Goal: Task Accomplishment & Management: Manage account settings

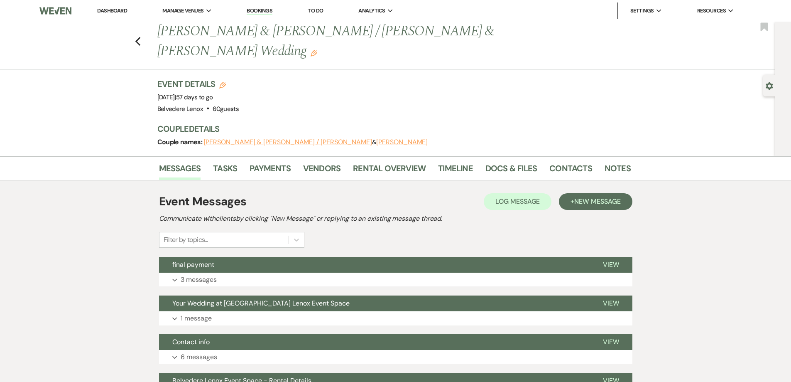
click at [143, 38] on div "Previous [PERSON_NAME] & [PERSON_NAME] / [PERSON_NAME] & [PERSON_NAME] Wedding …" at bounding box center [386, 46] width 780 height 48
click at [140, 37] on use "button" at bounding box center [137, 41] width 5 height 9
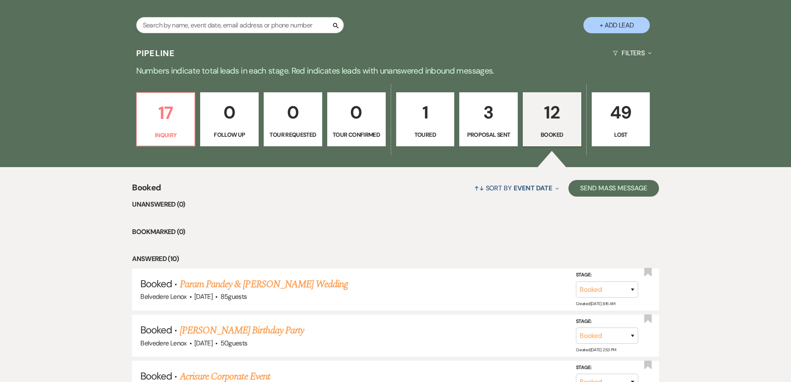
scroll to position [42, 0]
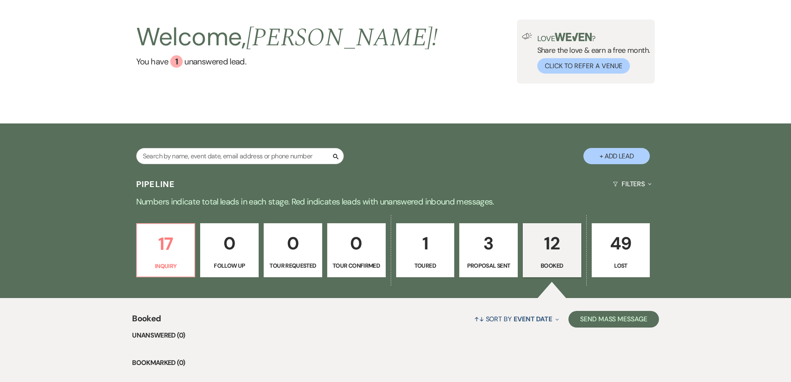
click at [555, 238] on p "12" at bounding box center [552, 243] width 48 height 28
click at [175, 257] on p "17" at bounding box center [166, 244] width 48 height 28
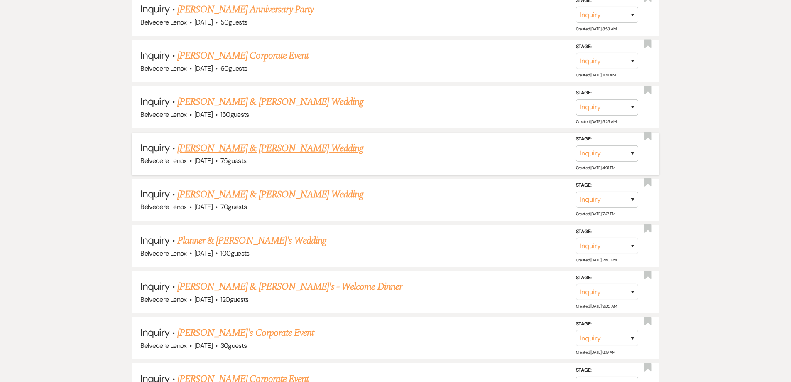
scroll to position [789, 0]
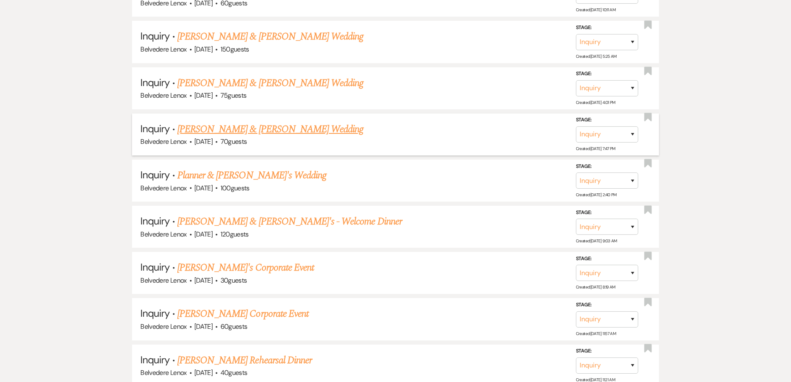
click at [271, 133] on link "[PERSON_NAME] & [PERSON_NAME] Wedding" at bounding box center [270, 129] width 186 height 15
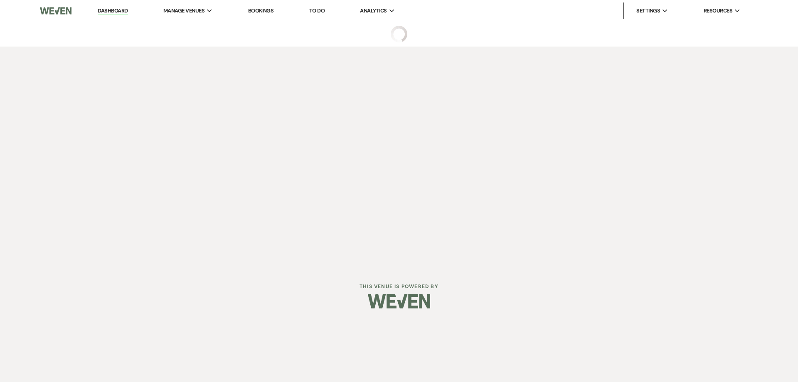
select select "5"
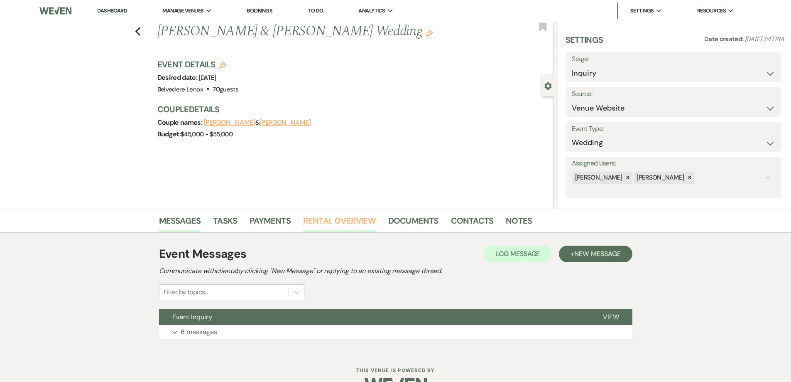
click at [352, 226] on link "Rental Overview" at bounding box center [339, 223] width 73 height 18
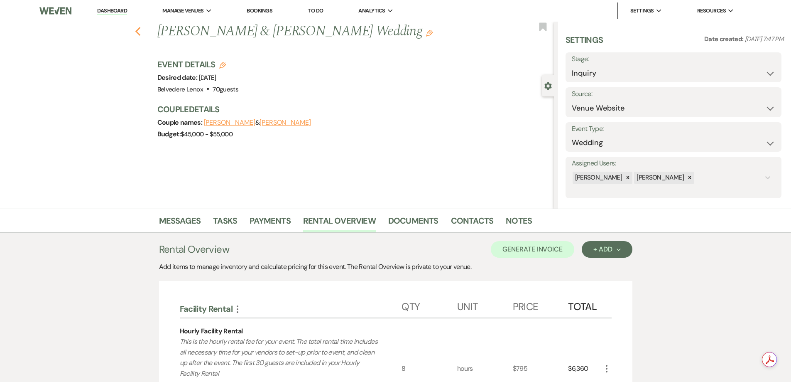
click at [141, 32] on icon "Previous" at bounding box center [138, 32] width 6 height 10
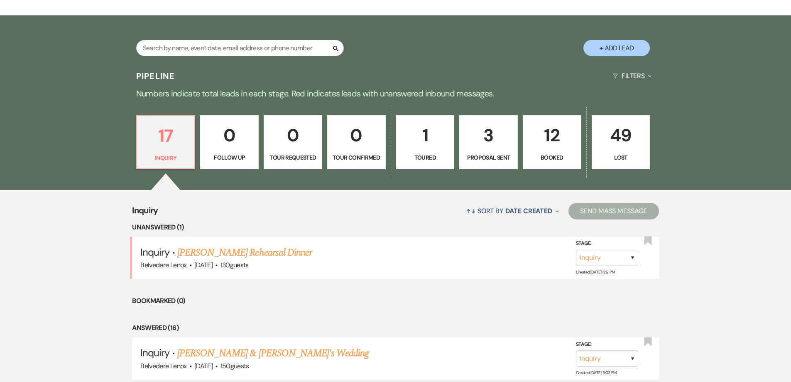
scroll to position [42, 0]
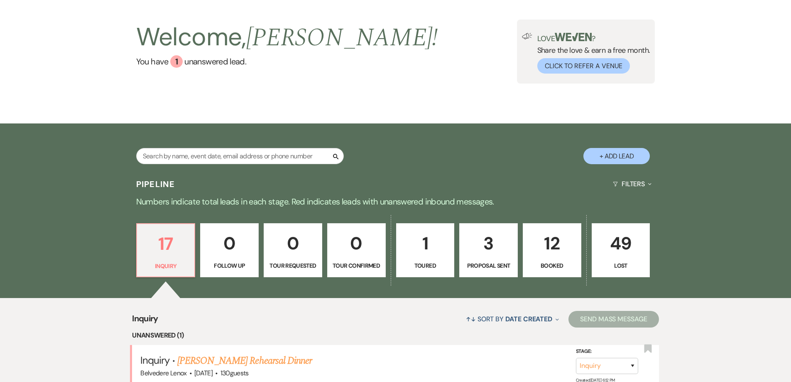
click at [539, 252] on p "12" at bounding box center [552, 243] width 48 height 28
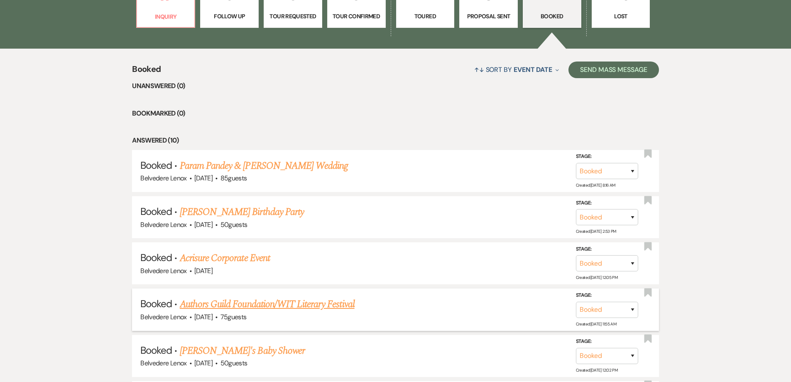
scroll to position [540, 0]
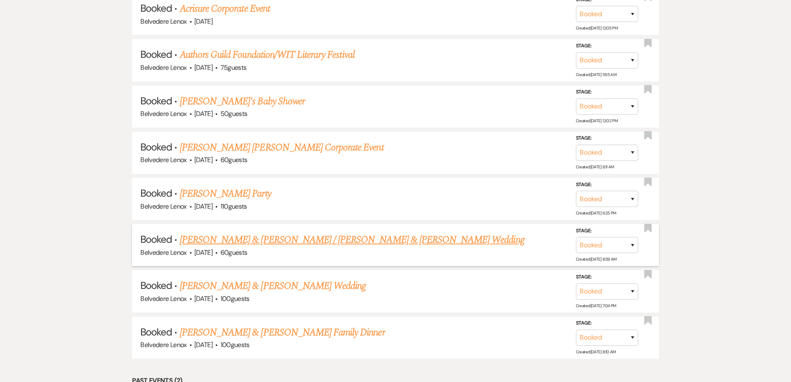
click at [254, 232] on link "[PERSON_NAME] & [PERSON_NAME] / [PERSON_NAME] & [PERSON_NAME] Wedding" at bounding box center [352, 239] width 345 height 15
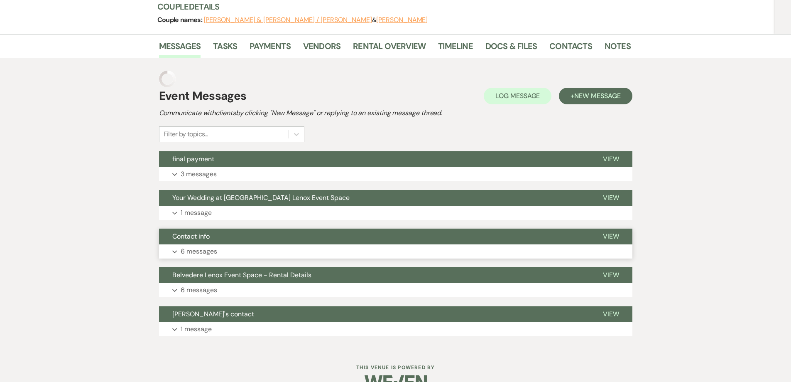
scroll to position [106, 0]
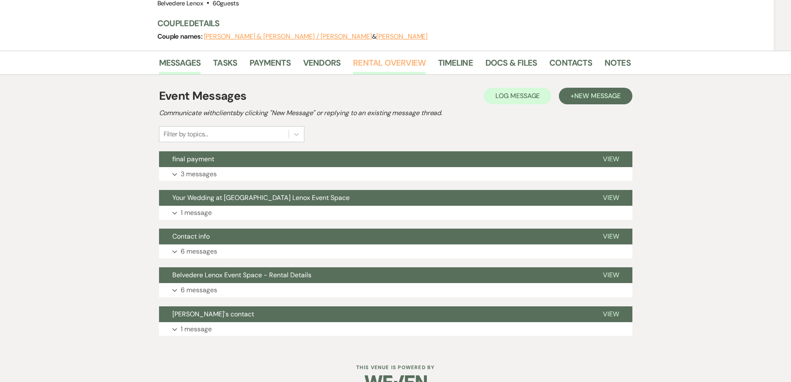
click at [422, 56] on link "Rental Overview" at bounding box center [389, 65] width 73 height 18
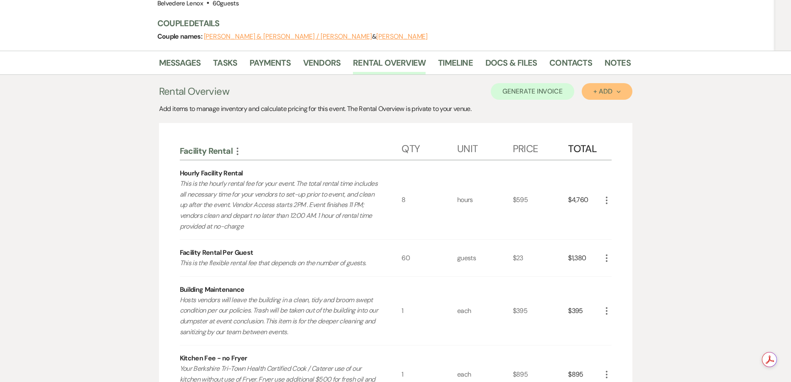
click at [594, 88] on div "+ Add Next" at bounding box center [607, 91] width 27 height 7
click at [597, 117] on button "Category" at bounding box center [604, 123] width 44 height 13
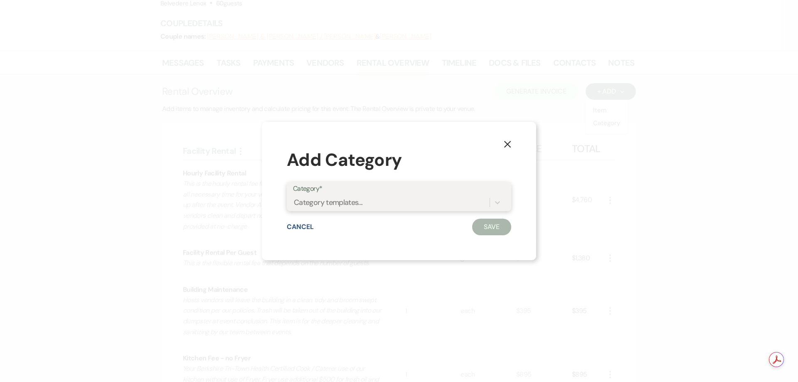
click at [336, 205] on div "Category templates..." at bounding box center [328, 202] width 69 height 11
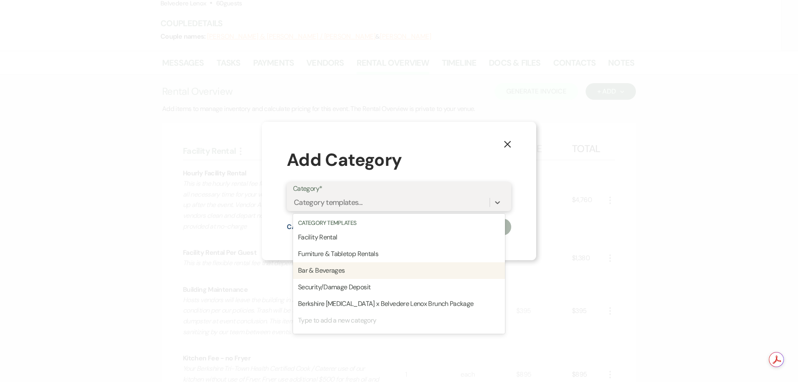
click at [337, 265] on div "Bar & Beverages" at bounding box center [399, 270] width 212 height 17
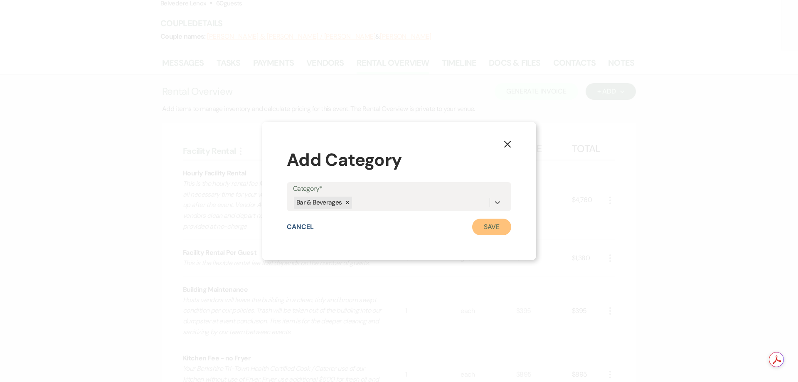
click at [482, 224] on button "Save" at bounding box center [491, 227] width 39 height 17
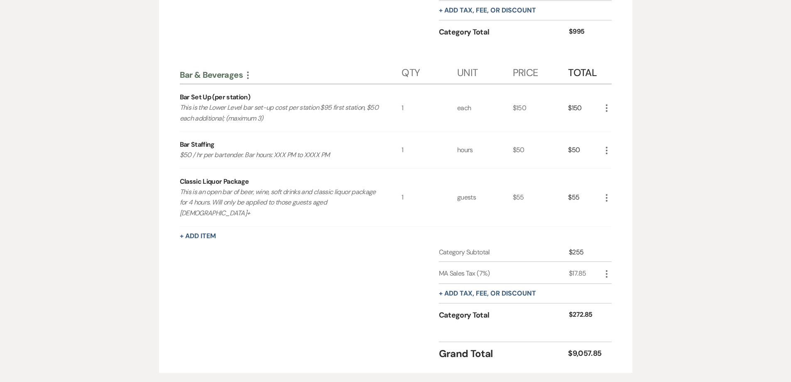
scroll to position [936, 0]
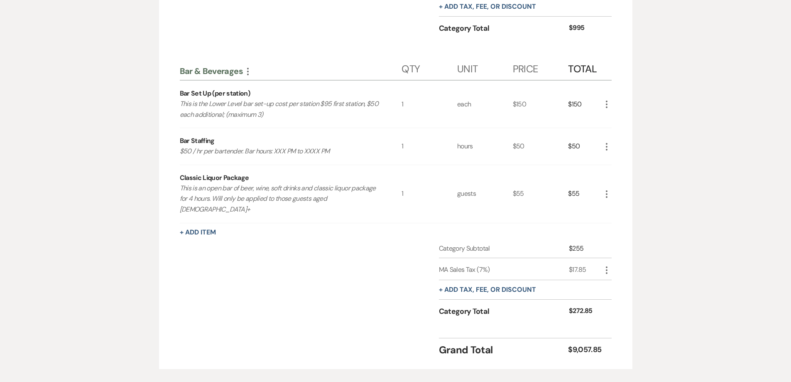
click at [607, 101] on use "button" at bounding box center [607, 104] width 2 height 7
click at [622, 114] on button "Pencil Edit" at bounding box center [623, 120] width 43 height 13
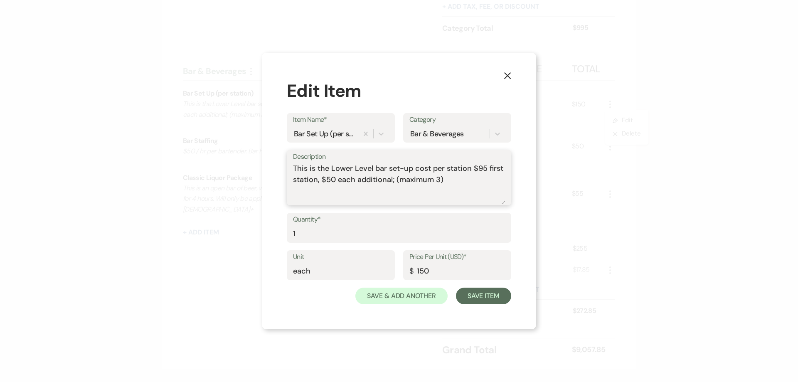
click at [458, 178] on textarea "This is the Lower Level bar set-up cost per station $95 first station, $50 each…" at bounding box center [399, 184] width 212 height 42
type textarea "This is the Lower Level bar set-up cost per station $95 first station, $50 each…"
drag, startPoint x: 447, startPoint y: 265, endPoint x: 401, endPoint y: 277, distance: 47.6
click at [401, 277] on div "Unit each Price Per Unit (USD)* $ 150" at bounding box center [399, 268] width 224 height 37
type input "145"
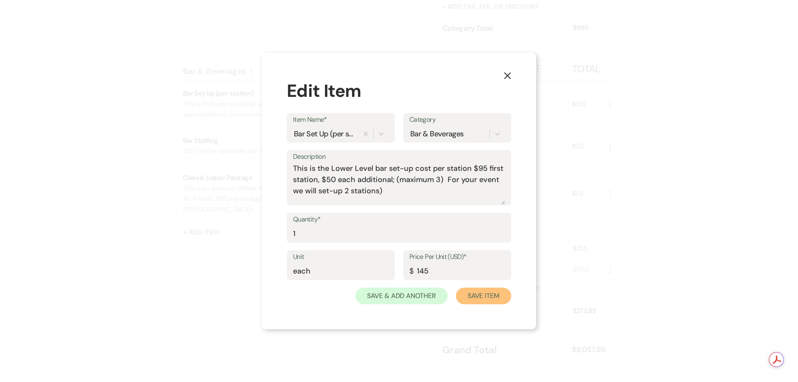
click at [483, 300] on button "Save Item" at bounding box center [483, 295] width 55 height 17
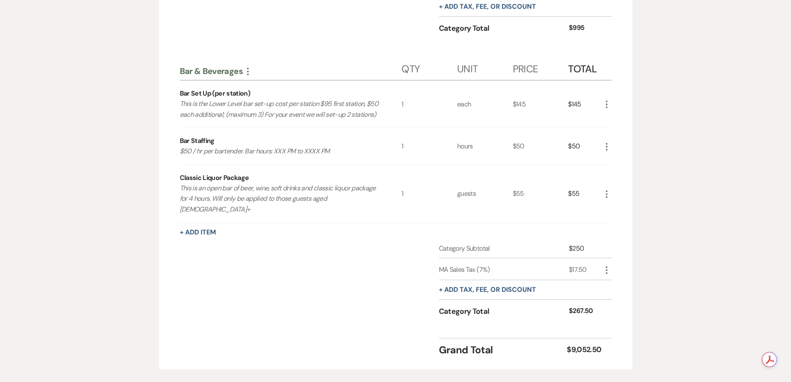
click at [607, 142] on icon "More" at bounding box center [607, 147] width 10 height 10
click at [615, 160] on icon "Pencil" at bounding box center [613, 163] width 5 height 6
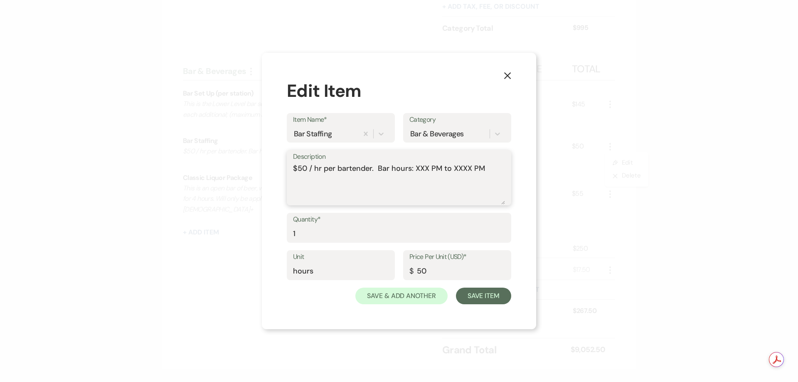
click at [423, 167] on textarea "$50 / hr per bartender. Bar hours: XXX PM to XXXX PM" at bounding box center [399, 184] width 212 height 42
click at [426, 167] on textarea "$50 / hr per bartender. Bar hours: XXX PM to XXXX PM" at bounding box center [399, 184] width 212 height 42
click at [510, 74] on icon "X" at bounding box center [507, 75] width 7 height 7
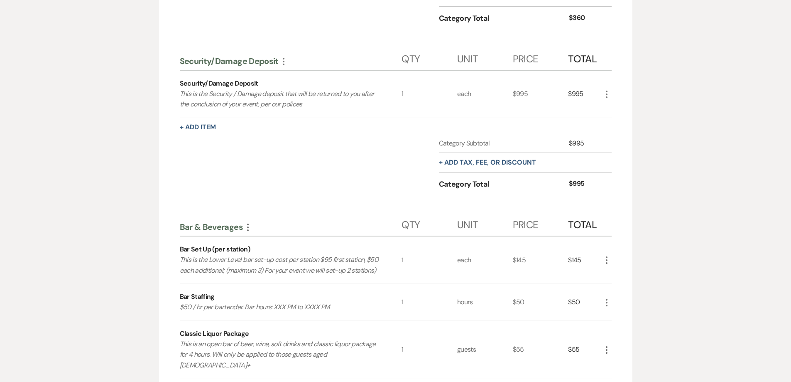
scroll to position [895, 0]
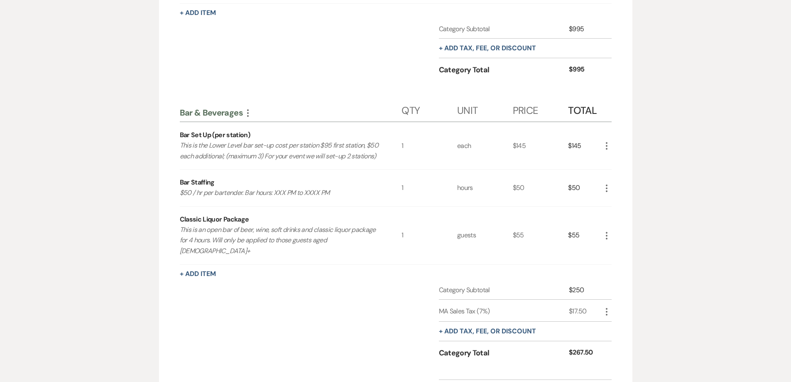
click at [604, 183] on icon "More" at bounding box center [607, 188] width 10 height 10
click at [609, 198] on button "Pencil Edit" at bounding box center [623, 204] width 43 height 13
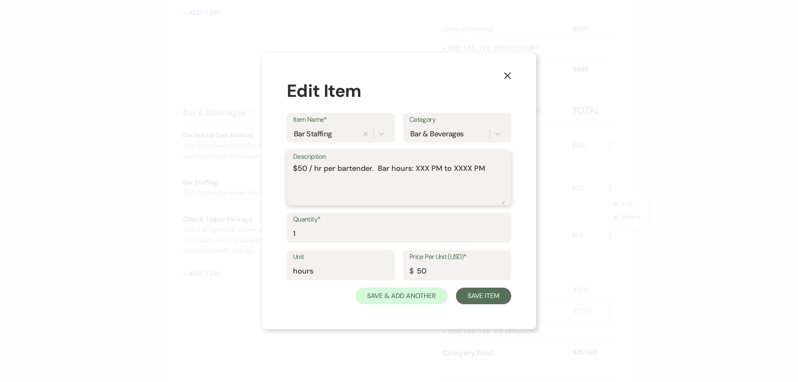
click at [418, 165] on textarea "$50 / hr per bartender. Bar hours: XXX PM to XXXX PM" at bounding box center [399, 184] width 212 height 42
click at [472, 168] on textarea "$50 / hr per bartender. Bar hours: 5:30 PM to XXXX PM" at bounding box center [399, 184] width 212 height 42
click at [492, 167] on textarea "$50 / hr per bartender. Bar hours: 5:30 PM to 10:30 PM" at bounding box center [399, 184] width 212 height 42
type textarea "$50 / hr per bartender. Bar hours: 5:30 PM to 10:30 PM (5 hours x 2 bartenders …"
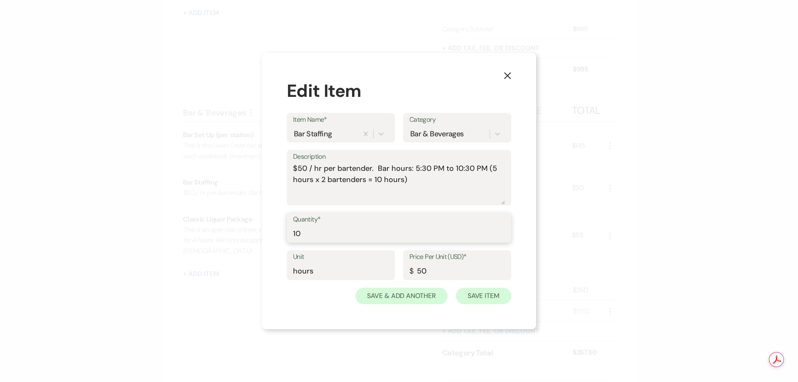
type input "10"
click at [495, 293] on button "Save Item" at bounding box center [483, 295] width 55 height 17
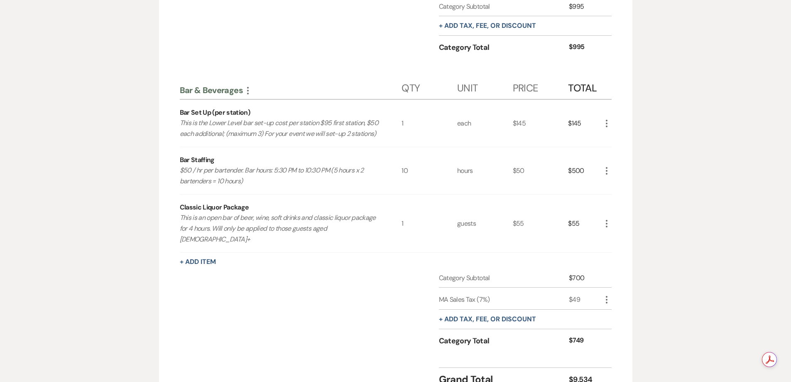
scroll to position [936, 0]
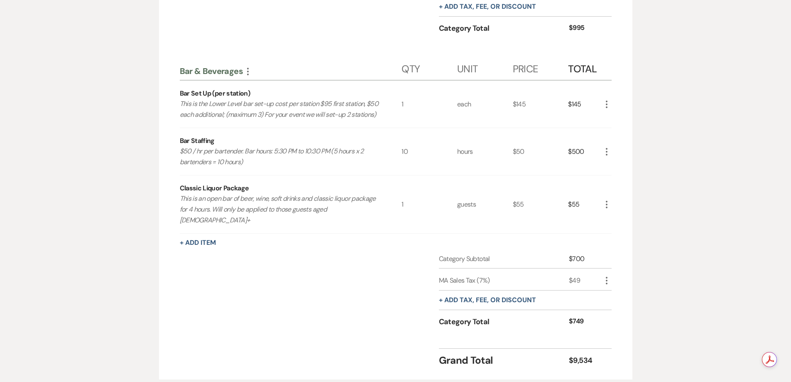
click at [605, 199] on icon "More" at bounding box center [607, 204] width 10 height 10
click at [617, 214] on button "Pencil Edit" at bounding box center [623, 220] width 43 height 13
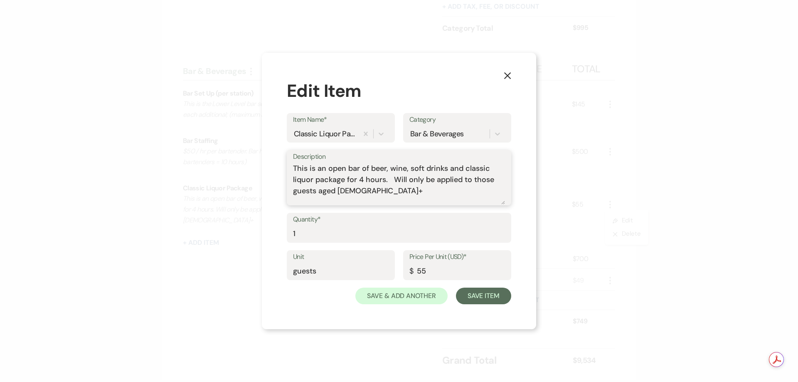
click at [360, 179] on textarea "This is an open bar of beer, wine, soft drinks and classic liquor package for 4…" at bounding box center [399, 184] width 212 height 42
type textarea "This is an open bar of beer, wine, soft drinks and classic liquor package for 5…"
click at [338, 228] on input "1" at bounding box center [399, 234] width 212 height 16
click at [421, 267] on input "55" at bounding box center [457, 271] width 96 height 16
click at [426, 270] on input "55" at bounding box center [457, 271] width 96 height 16
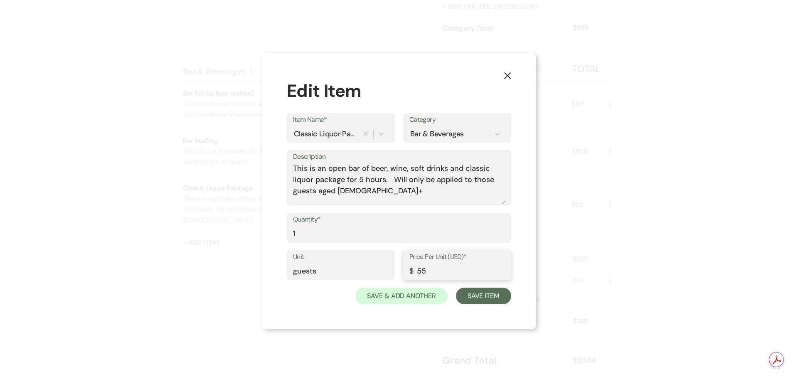
drag, startPoint x: 430, startPoint y: 268, endPoint x: 405, endPoint y: 267, distance: 25.3
click at [405, 267] on div "Price Per Unit (USD)* $ 55" at bounding box center [457, 265] width 108 height 30
type input "66"
click at [336, 240] on input "1" at bounding box center [399, 234] width 212 height 16
drag, startPoint x: 323, startPoint y: 235, endPoint x: 291, endPoint y: 236, distance: 32.0
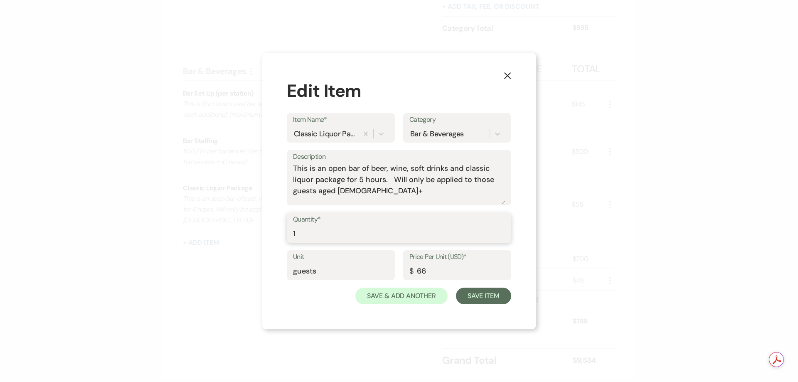
click at [291, 236] on div "Quantity* 1" at bounding box center [399, 228] width 224 height 30
type input "66"
click at [469, 290] on button "Save Item" at bounding box center [483, 295] width 55 height 17
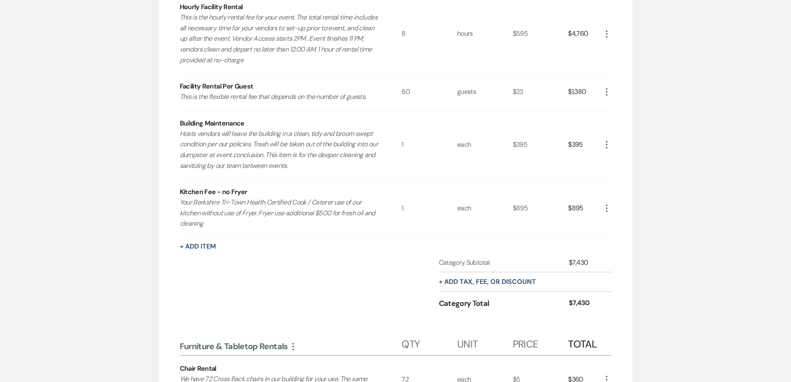
scroll to position [22, 0]
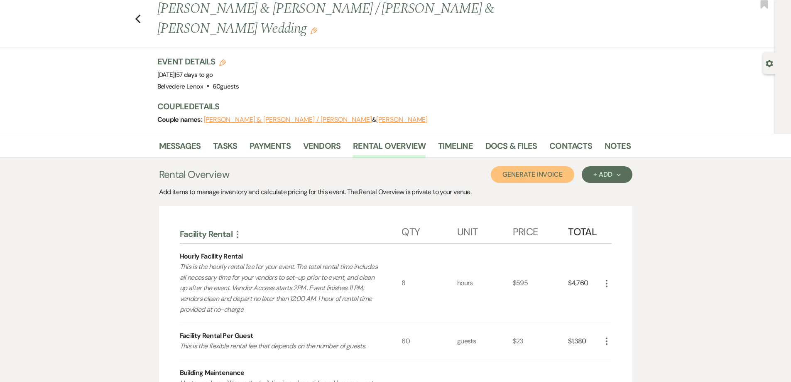
drag, startPoint x: 545, startPoint y: 150, endPoint x: 543, endPoint y: 157, distance: 7.6
click at [543, 166] on button "Generate Invoice" at bounding box center [533, 174] width 84 height 17
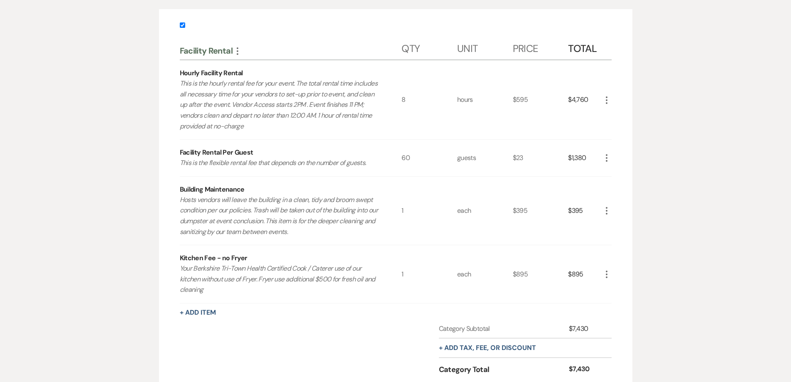
scroll to position [147, 0]
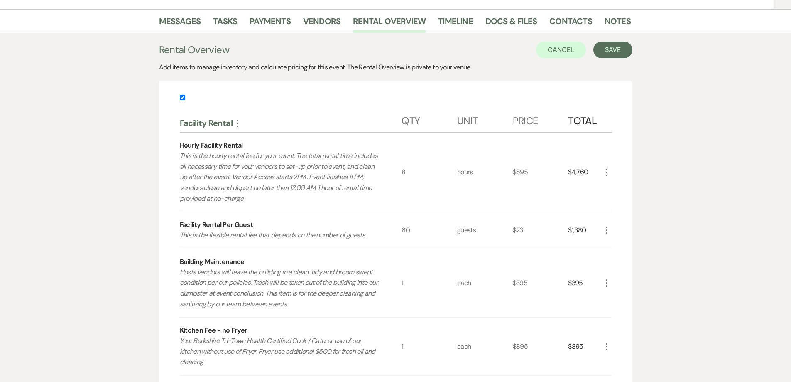
click at [187, 93] on label at bounding box center [396, 100] width 432 height 14
click at [185, 95] on input "checkbox" at bounding box center [182, 97] width 5 height 5
checkbox input "false"
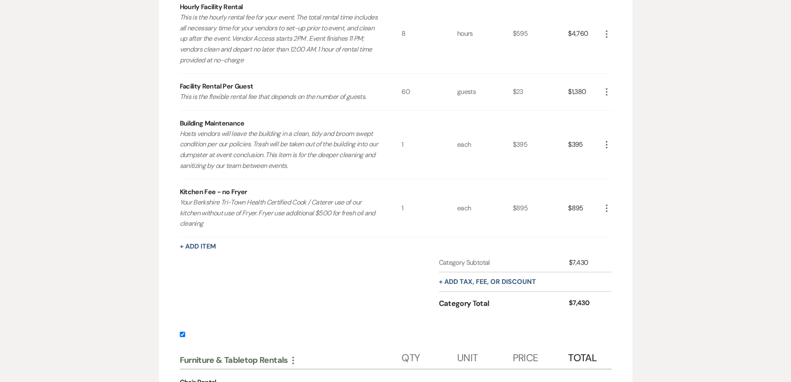
scroll to position [438, 0]
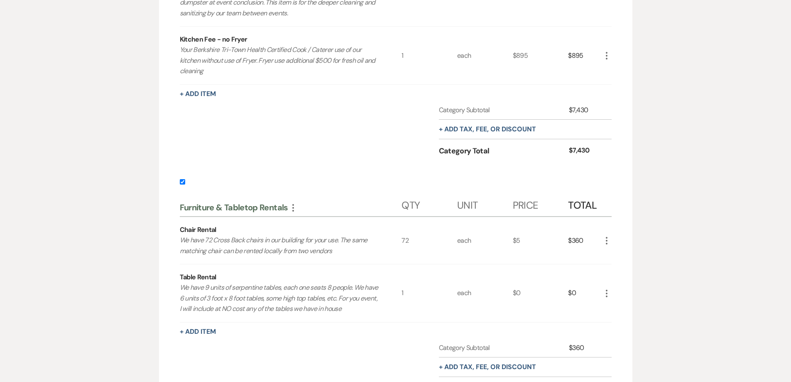
click at [184, 179] on input "checkbox" at bounding box center [182, 181] width 5 height 5
checkbox input "false"
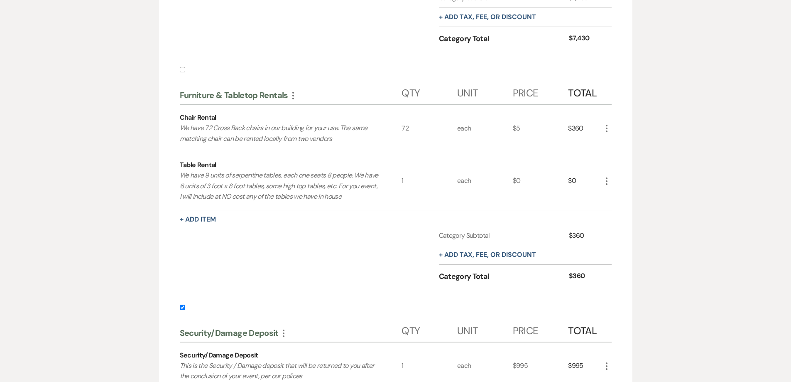
scroll to position [687, 0]
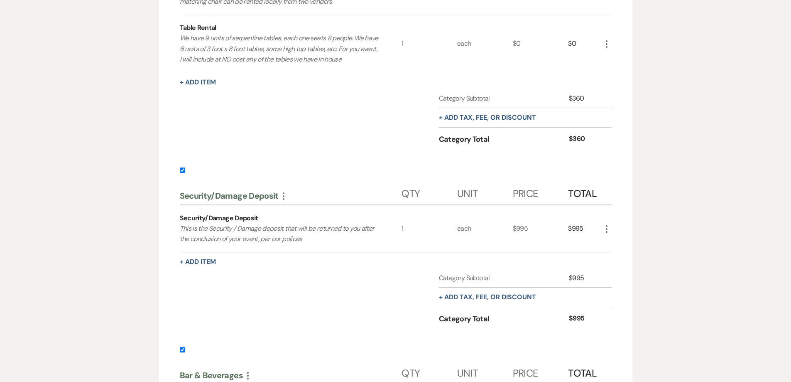
click at [183, 167] on input "checkbox" at bounding box center [182, 169] width 5 height 5
checkbox input "false"
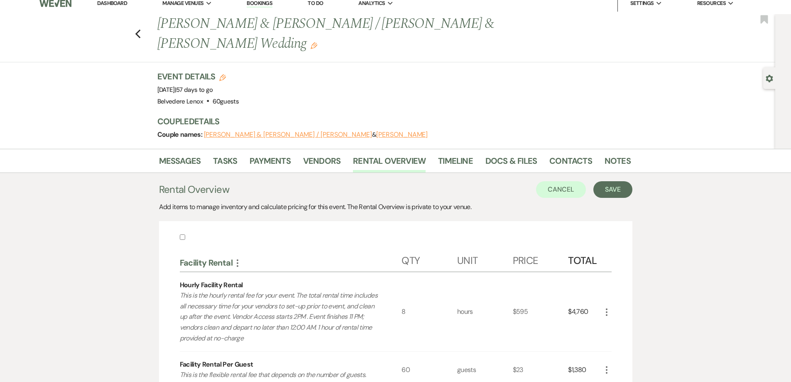
scroll to position [0, 0]
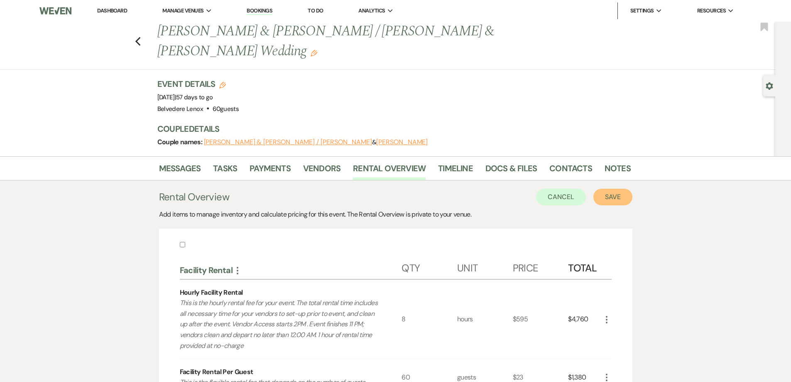
click at [612, 189] on button "Save" at bounding box center [613, 197] width 39 height 17
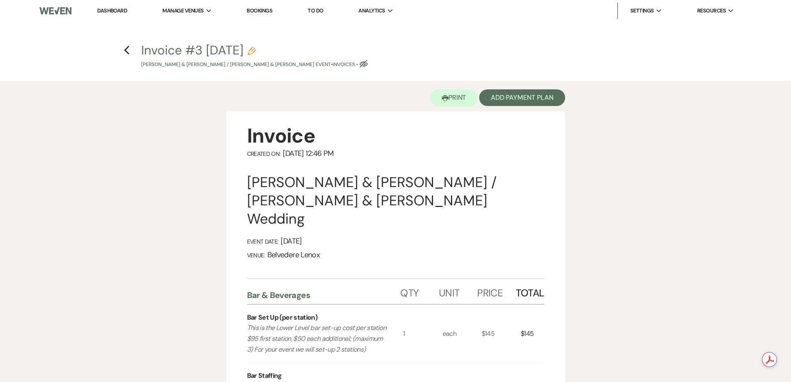
click at [256, 52] on icon "Pencil" at bounding box center [252, 51] width 8 height 8
select select "22"
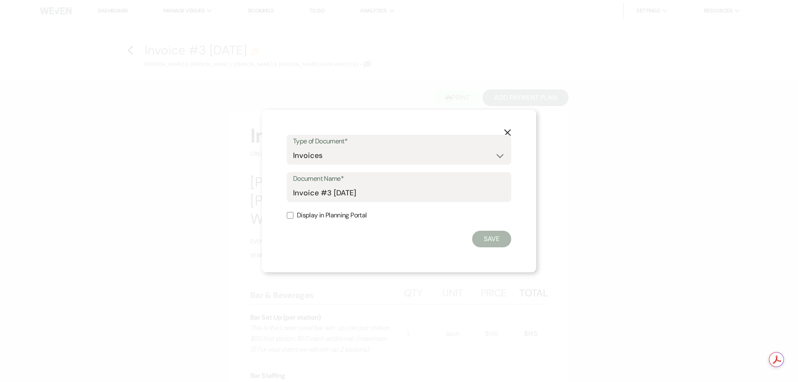
click at [358, 181] on label "Document Name*" at bounding box center [399, 179] width 212 height 12
click at [358, 185] on input "Invoice #3 [DATE]" at bounding box center [399, 193] width 212 height 16
drag, startPoint x: 378, startPoint y: 190, endPoint x: 274, endPoint y: 206, distance: 105.9
click at [274, 206] on div "X Type of Document* Special Event Insurance Vendor Certificate of Insurance Con…" at bounding box center [399, 191] width 274 height 162
type input "Bar and Beverages Invoice"
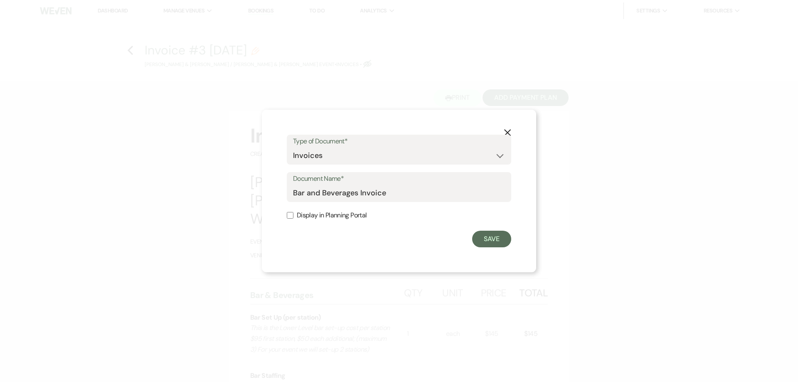
click at [292, 216] on input "Display in Planning Portal" at bounding box center [290, 215] width 7 height 7
checkbox input "true"
click at [491, 238] on button "Save" at bounding box center [491, 239] width 39 height 17
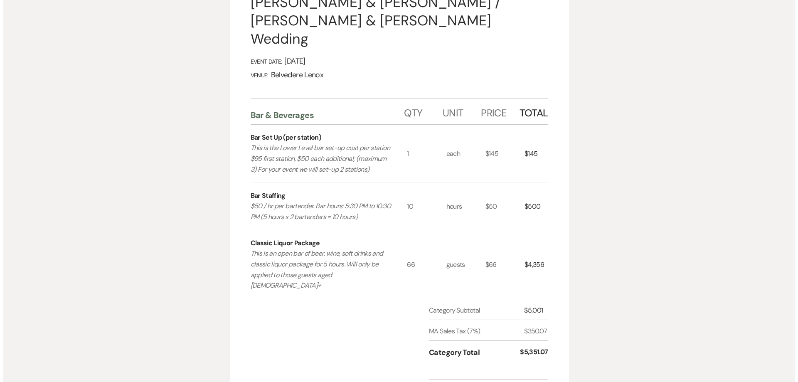
scroll to position [42, 0]
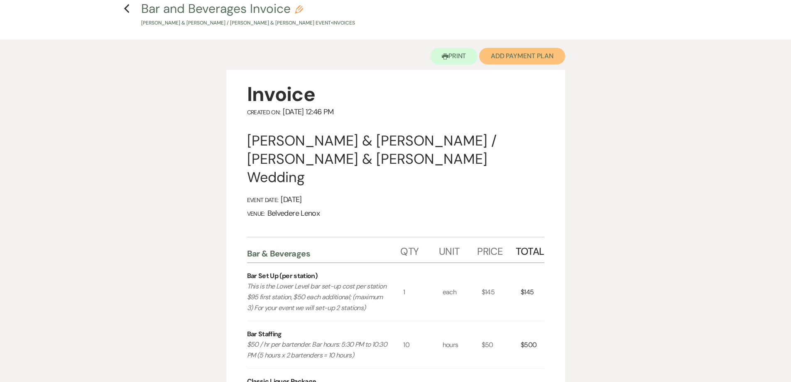
click at [538, 60] on button "Add Payment Plan" at bounding box center [522, 56] width 86 height 17
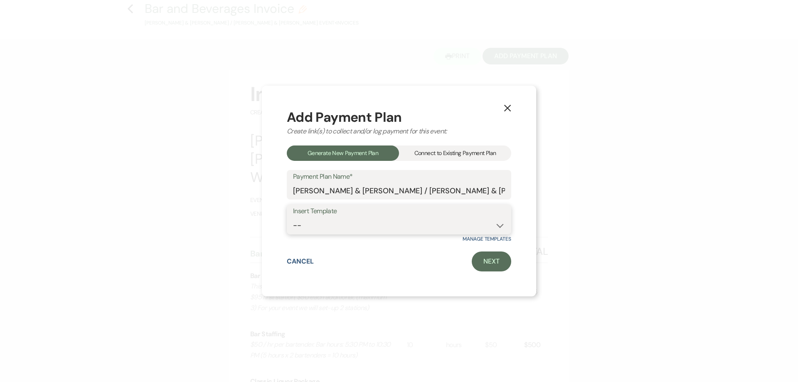
click at [380, 231] on select "-- Event [DATE] Event [DATE] Event More than 180 Days" at bounding box center [399, 225] width 212 height 16
select select "419"
click at [293, 217] on select "-- Event [DATE] Event [DATE] Event More than 180 Days" at bounding box center [399, 225] width 212 height 16
click at [496, 257] on link "Next" at bounding box center [491, 261] width 39 height 20
select select "27450"
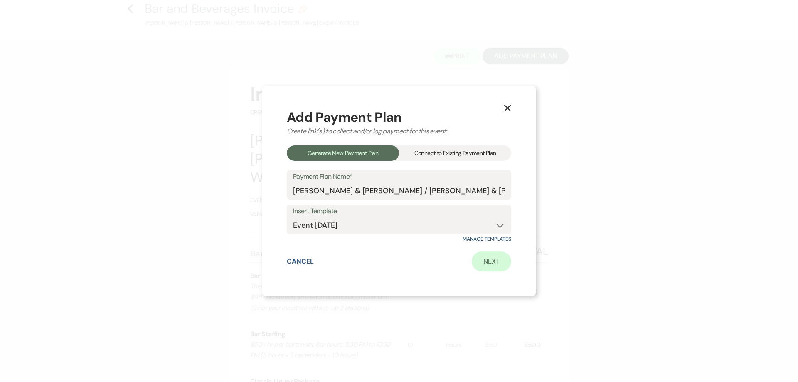
select select "2"
select select "percentage"
select select "true"
select select "client"
select select "weeks"
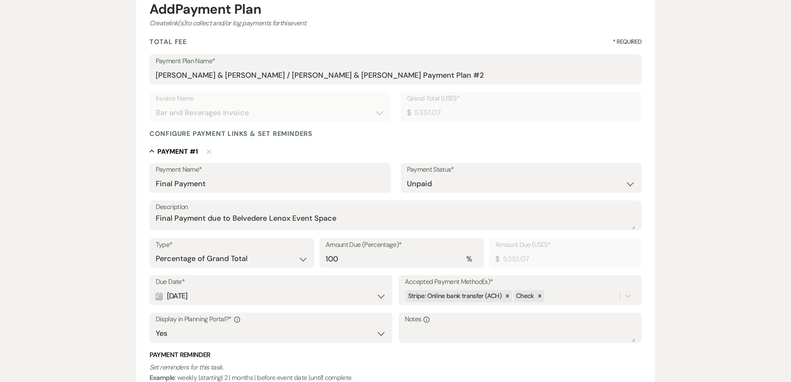
scroll to position [125, 0]
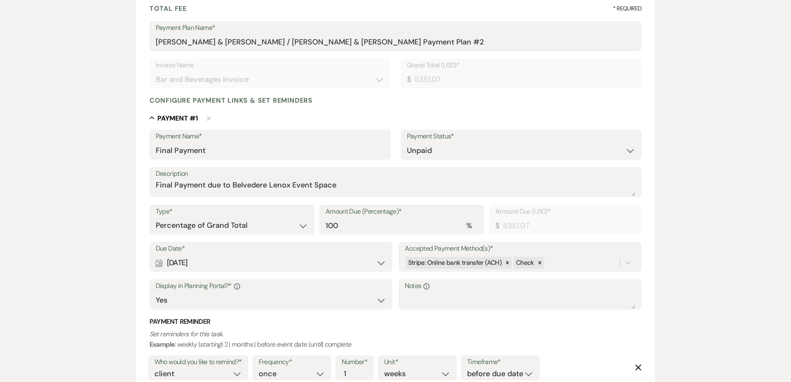
click at [380, 263] on div "Calendar [DATE] Expand" at bounding box center [271, 263] width 231 height 16
select select "day"
select select "afterBookedDate"
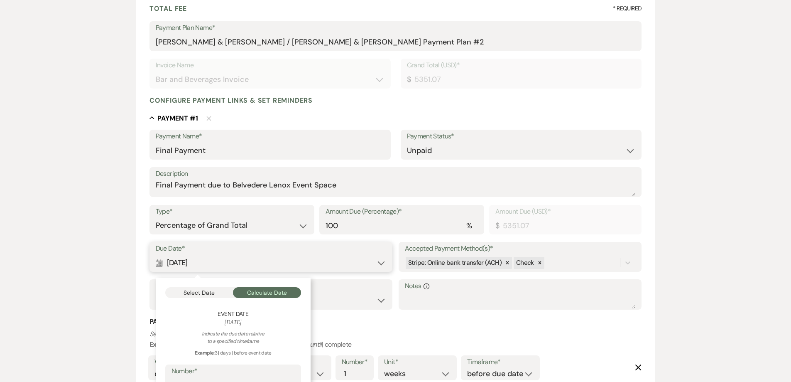
click at [221, 291] on button "Select Date" at bounding box center [199, 292] width 68 height 11
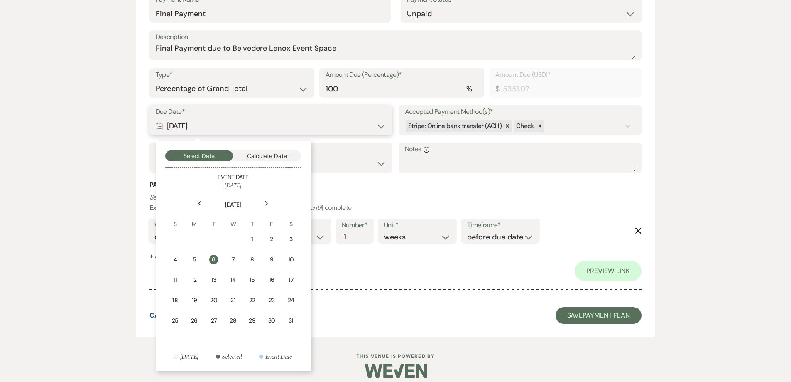
scroll to position [270, 0]
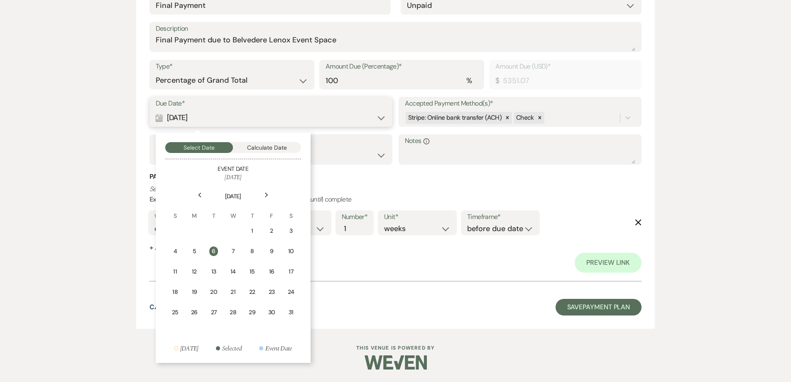
click at [277, 148] on button "Calculate Date" at bounding box center [267, 147] width 68 height 11
select select "day"
select select "afterBookedDate"
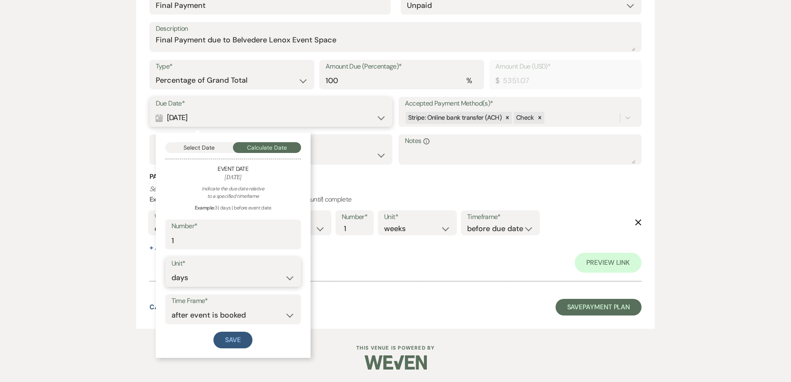
click at [233, 276] on select "days weeks months" at bounding box center [233, 278] width 123 height 16
select select "week"
click at [172, 270] on select "days weeks months" at bounding box center [233, 278] width 123 height 16
click at [203, 241] on input "1" at bounding box center [233, 240] width 123 height 16
drag, startPoint x: 201, startPoint y: 240, endPoint x: 164, endPoint y: 246, distance: 37.4
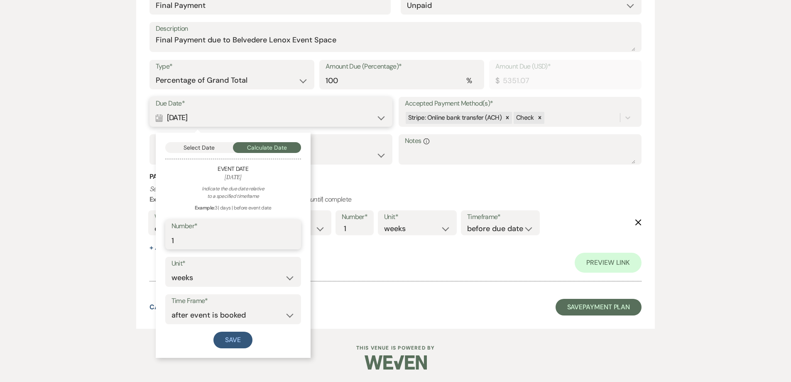
click at [164, 246] on div "Select Date Calculate Date Event Date [DATE] Indicate the due date relative to …" at bounding box center [233, 245] width 155 height 225
type input "2"
click at [243, 314] on select "before event date after event date after event is booked after [DATE] date" at bounding box center [233, 315] width 123 height 16
select select "beforeEventDate"
click at [172, 307] on select "before event date after event date after event is booked after [DATE] date" at bounding box center [233, 315] width 123 height 16
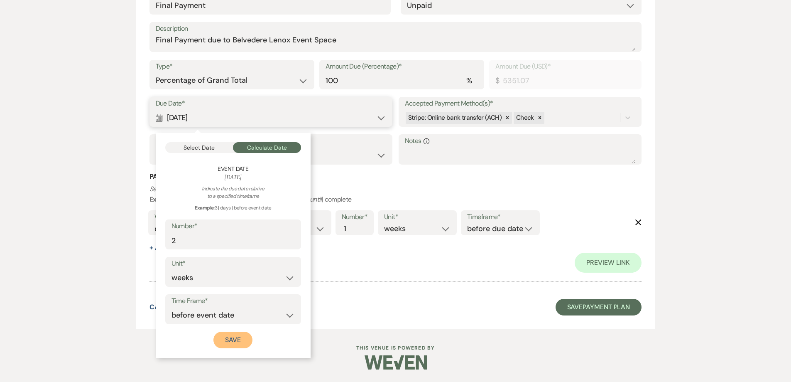
click at [245, 339] on button "Save" at bounding box center [233, 340] width 39 height 17
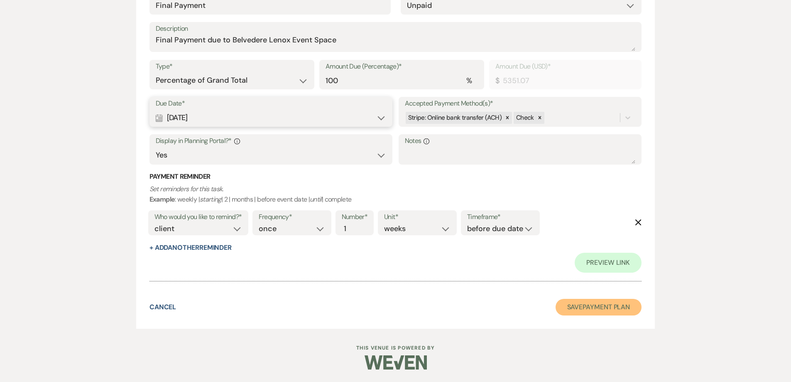
click at [582, 304] on button "Save Payment Plan" at bounding box center [599, 307] width 86 height 17
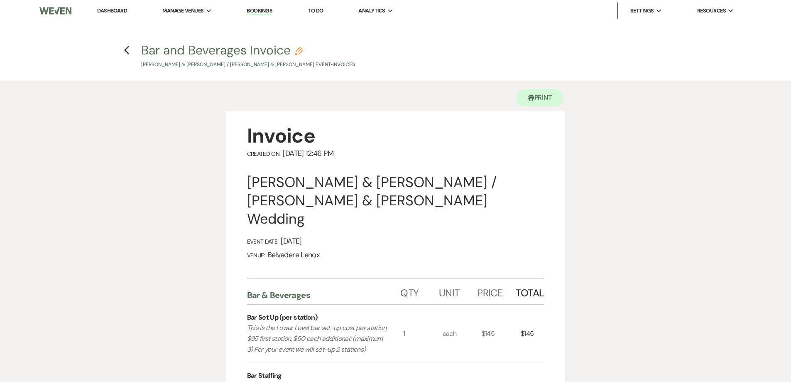
click at [130, 49] on h4 "Previous Bar and Beverages Invoice Pencil [PERSON_NAME] & [PERSON_NAME] / [PERS…" at bounding box center [396, 55] width 598 height 27
click at [128, 50] on icon "Previous" at bounding box center [127, 50] width 6 height 10
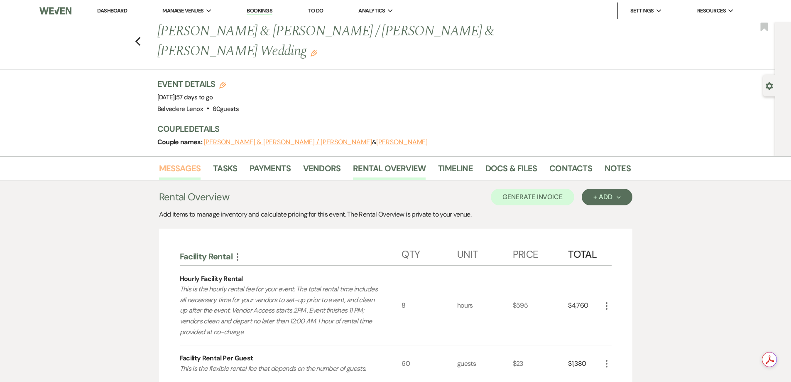
click at [186, 162] on link "Messages" at bounding box center [180, 171] width 42 height 18
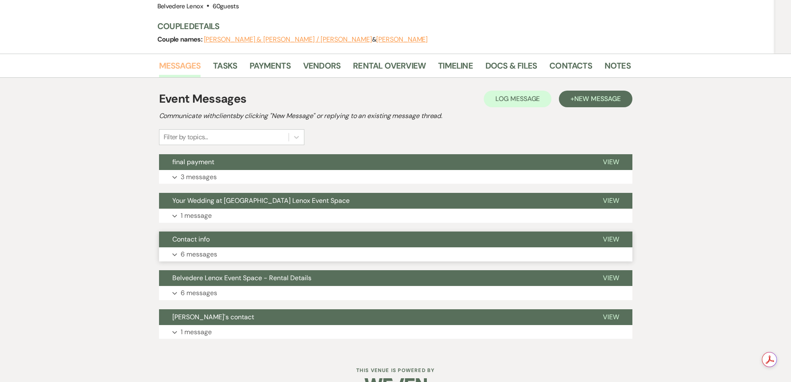
scroll to position [106, 0]
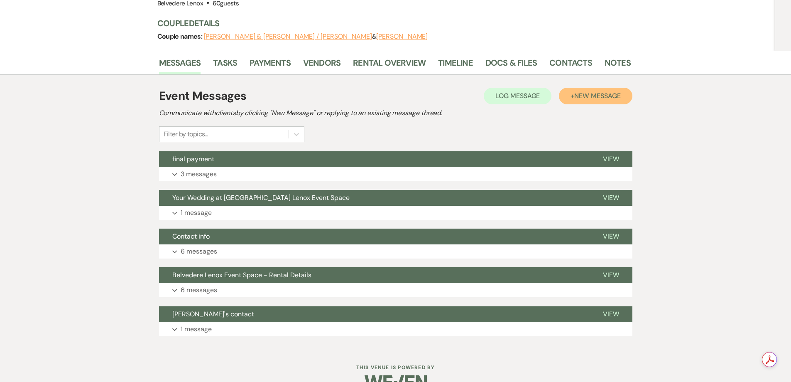
click at [577, 91] on span "New Message" at bounding box center [598, 95] width 46 height 9
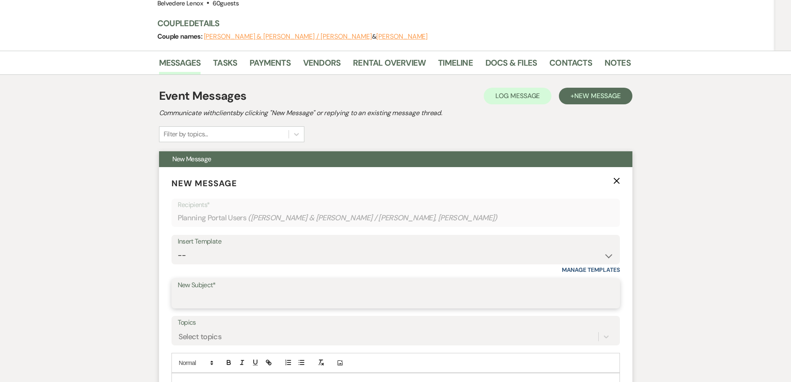
click at [275, 291] on input "New Subject*" at bounding box center [396, 299] width 436 height 16
type input "Bar & Beverages"
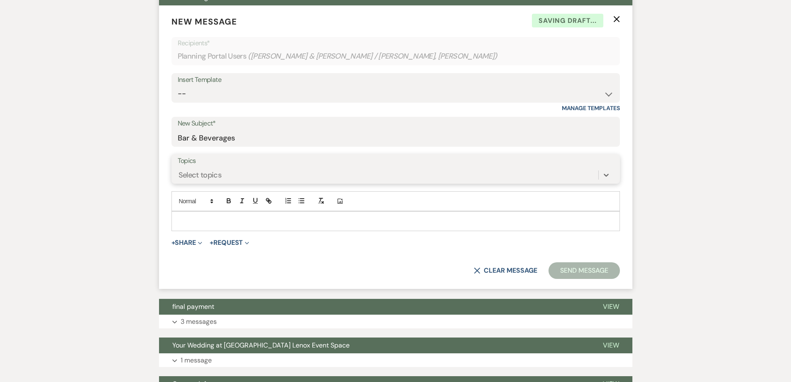
scroll to position [272, 0]
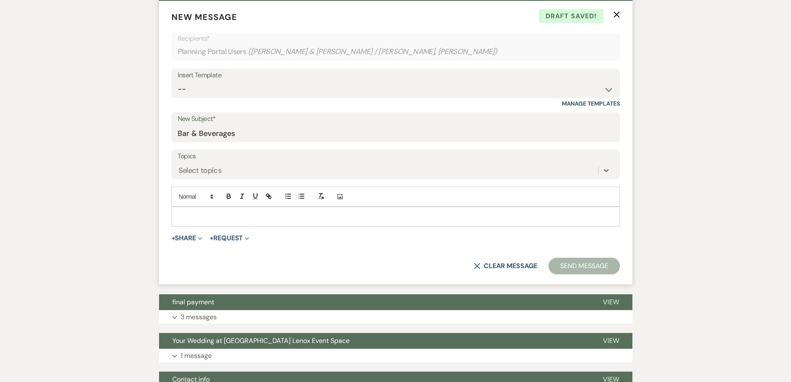
click at [237, 212] on p at bounding box center [395, 216] width 435 height 9
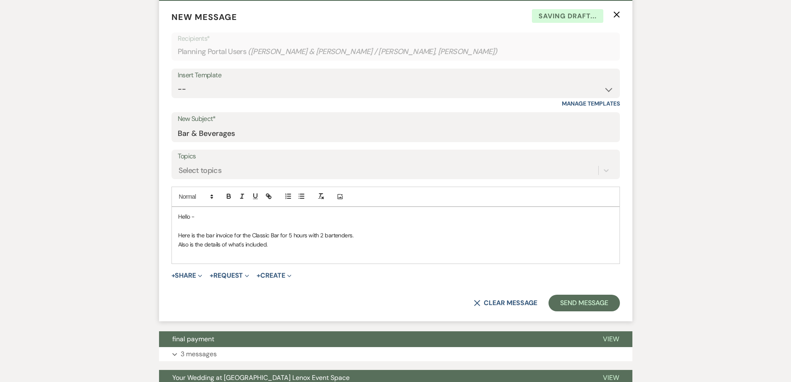
click at [371, 231] on p "Here is the bar invoice for the Classic Bar for 5 hours with 2 bartenders." at bounding box center [395, 235] width 435 height 9
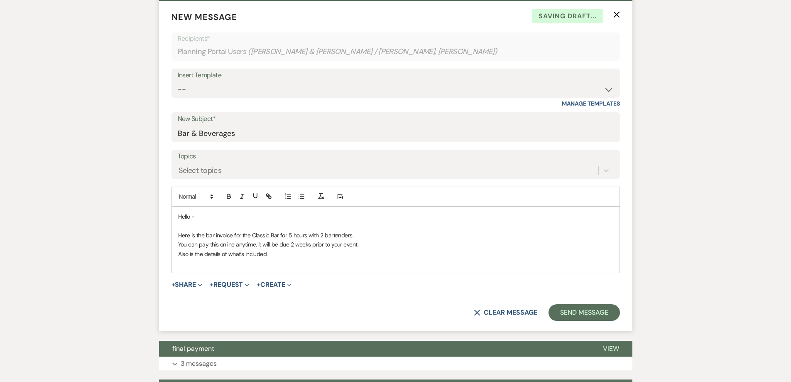
click at [382, 240] on p "You can pay this online anytime, it will be due 2 weeks prior to your event." at bounding box center [395, 244] width 435 height 9
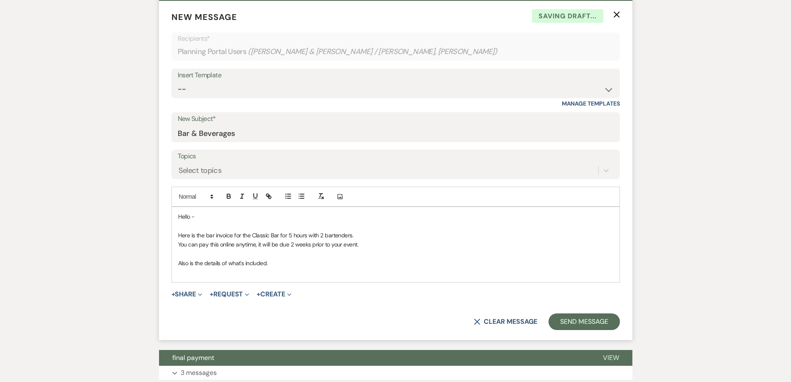
click at [364, 258] on p "Also is the details of what's included." at bounding box center [395, 262] width 435 height 9
click at [231, 221] on p at bounding box center [395, 225] width 435 height 9
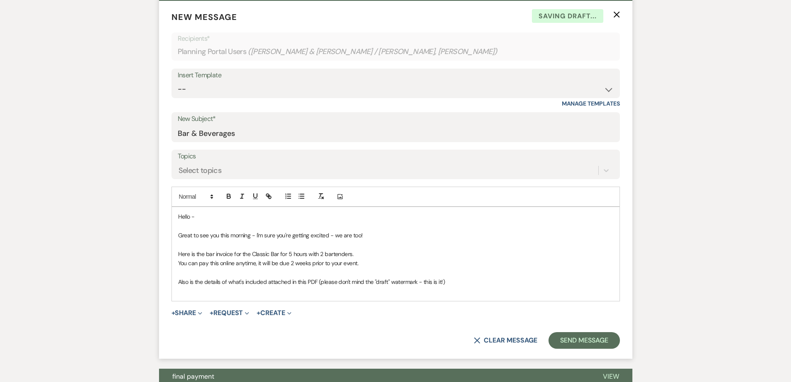
click at [194, 308] on span "+ Share Expand Doc Upload Documents Add Photo Images Pref Vendors Preferred ven…" at bounding box center [187, 313] width 31 height 10
click at [194, 310] on button "+ Share Expand" at bounding box center [187, 313] width 31 height 7
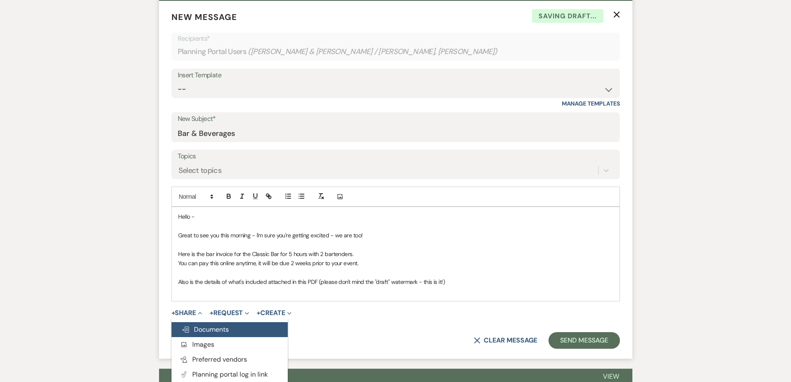
click at [204, 322] on button "Doc Upload Documents" at bounding box center [230, 329] width 116 height 15
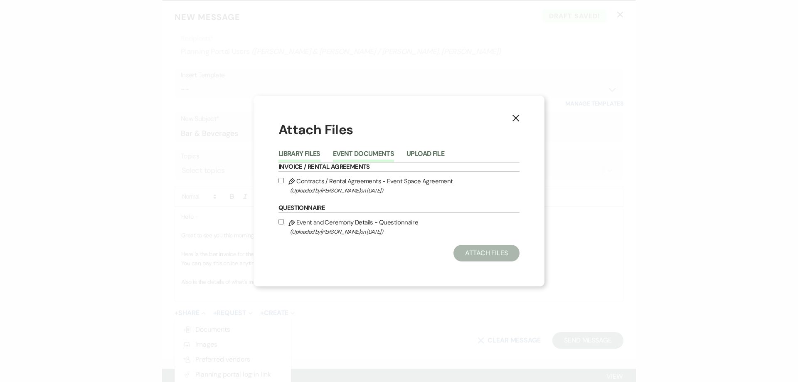
click at [364, 151] on button "Event Documents" at bounding box center [363, 156] width 61 height 12
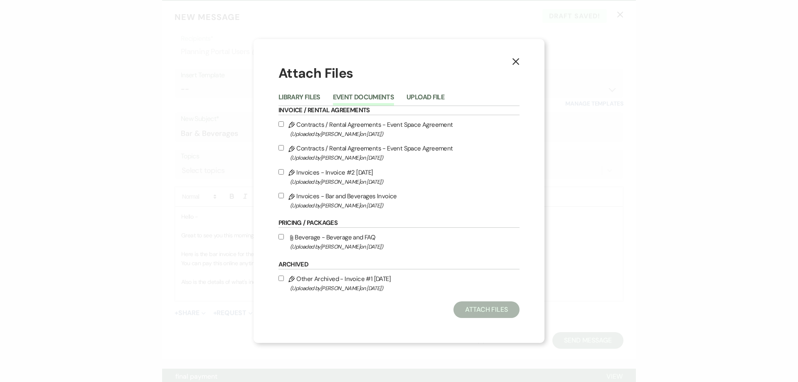
click at [351, 201] on span "(Uploaded by [PERSON_NAME] on [DATE] )" at bounding box center [404, 206] width 229 height 10
click at [284, 198] on input "Pencil Invoices - Bar and Beverages Invoice (Uploaded by [PERSON_NAME] on [DATE…" at bounding box center [280, 195] width 5 height 5
checkbox input "true"
click at [478, 304] on button "Attach Files" at bounding box center [486, 309] width 66 height 17
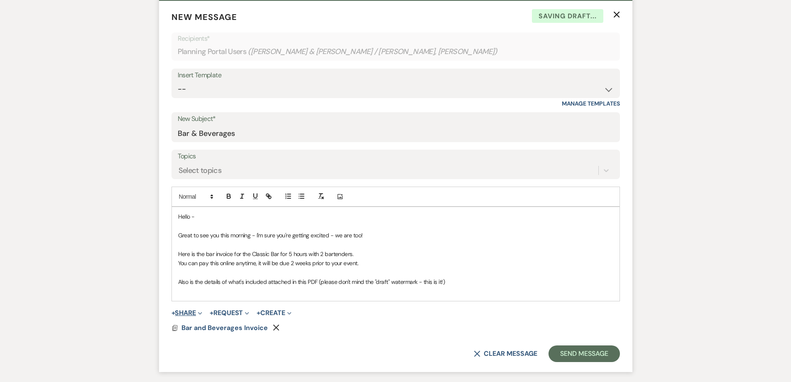
click at [194, 310] on button "+ Share Expand" at bounding box center [187, 313] width 31 height 7
click at [204, 322] on button "Doc Upload Documents" at bounding box center [230, 329] width 116 height 15
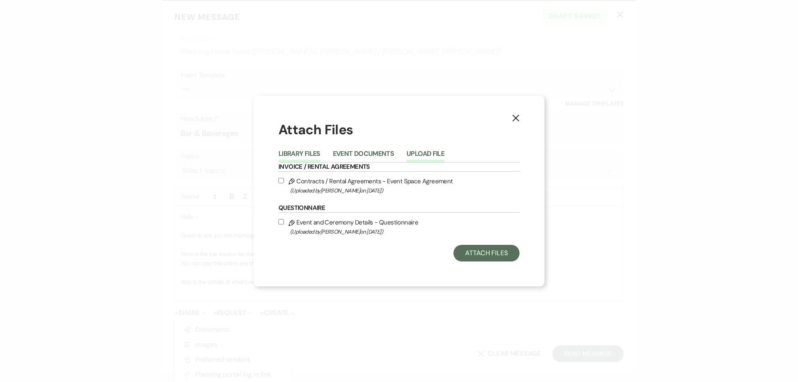
click at [425, 154] on button "Upload File" at bounding box center [425, 156] width 38 height 12
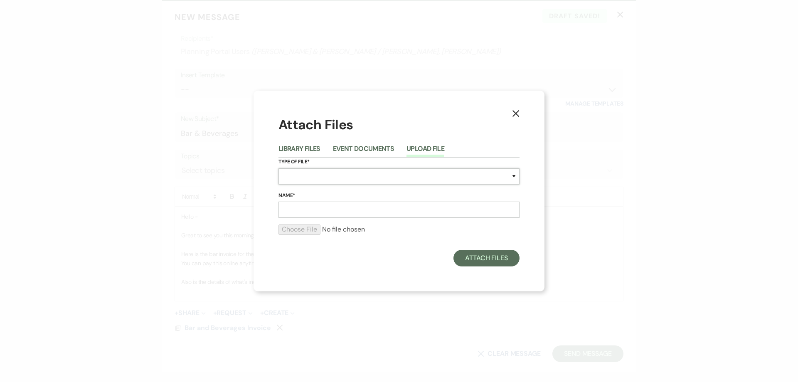
click at [350, 173] on select "Special Event Insurance Vendor Certificate of Insurance Contracts / Rental Agre…" at bounding box center [398, 176] width 241 height 16
select select "70"
click at [278, 168] on select "Special Event Insurance Vendor Certificate of Insurance Contracts / Rental Agre…" at bounding box center [398, 176] width 241 height 16
click at [341, 204] on input "Name*" at bounding box center [398, 209] width 241 height 16
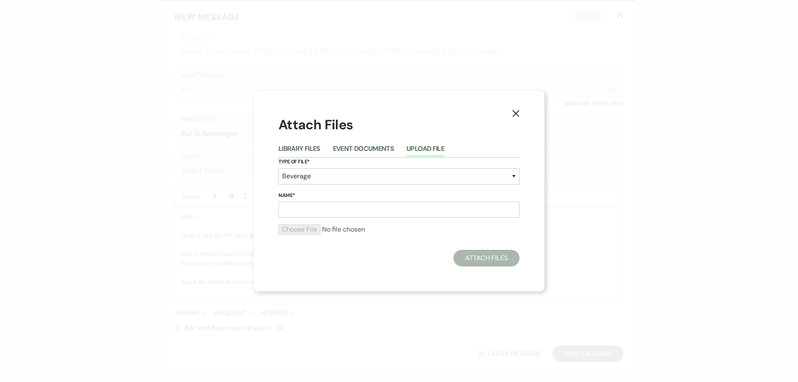
click at [361, 193] on label "Name*" at bounding box center [398, 195] width 241 height 9
click at [361, 201] on input "Name*" at bounding box center [398, 209] width 241 height 16
type input "Belvedere Bar"
click at [315, 233] on input "file" at bounding box center [398, 229] width 241 height 10
type input "C:\fakepath\Belvedere Bar Packages.pdf"
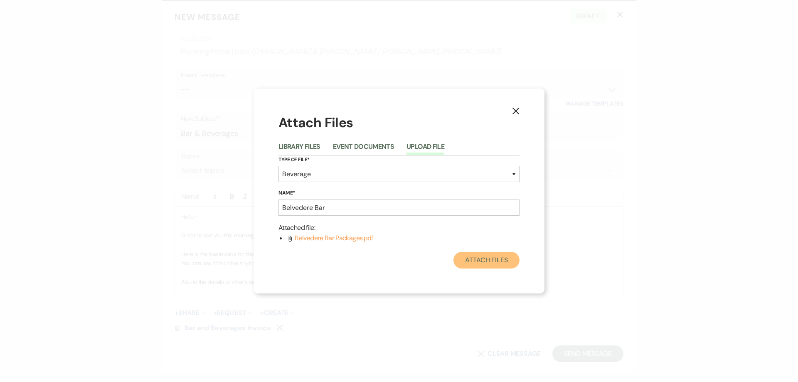
click at [476, 257] on button "Attach Files" at bounding box center [486, 260] width 66 height 17
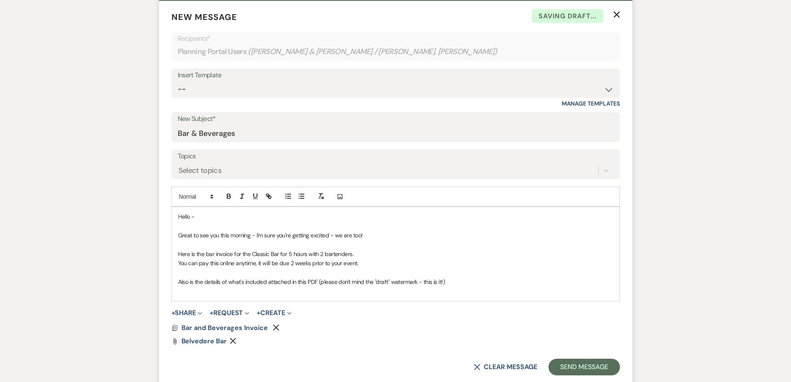
click at [463, 277] on p "Also is the details of what's included attached in this PDF (please don't mind …" at bounding box center [395, 281] width 435 height 9
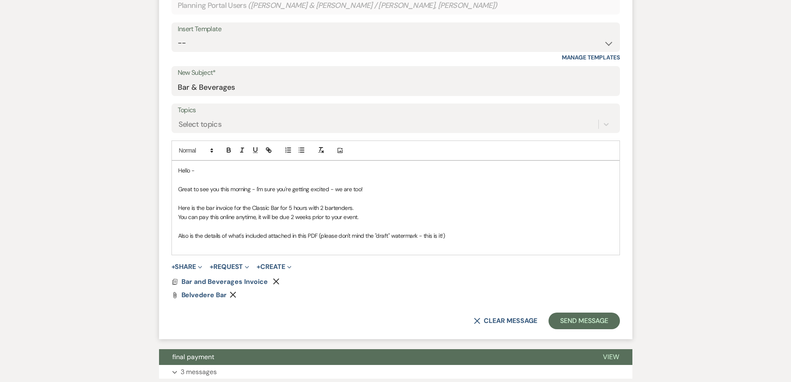
scroll to position [313, 0]
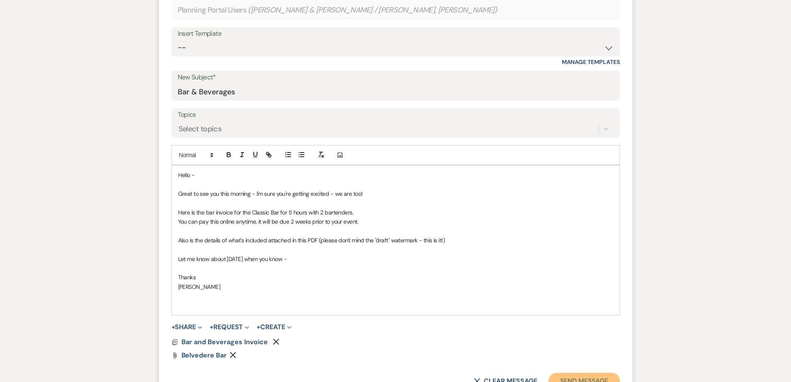
click at [576, 373] on button "Send Message" at bounding box center [584, 381] width 71 height 17
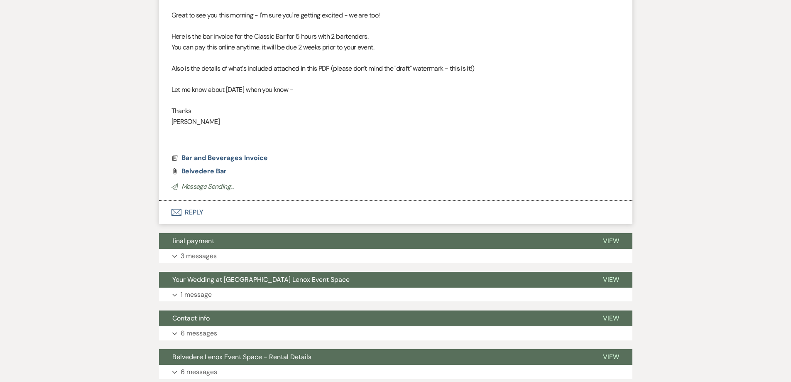
scroll to position [4, 0]
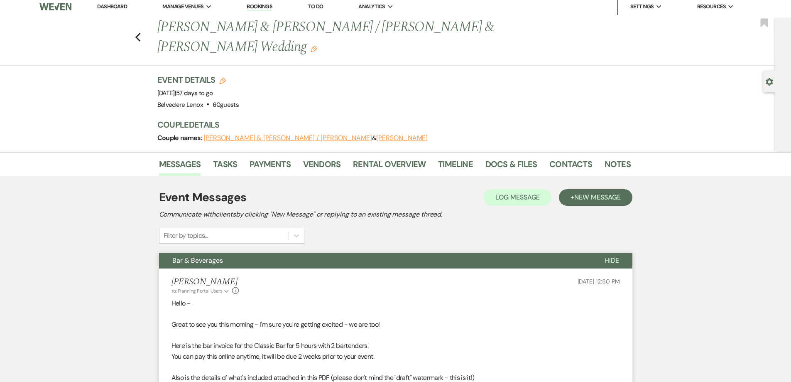
click at [141, 32] on div "Previous [PERSON_NAME] & [PERSON_NAME] / [PERSON_NAME] & [PERSON_NAME] Wedding …" at bounding box center [386, 41] width 780 height 48
click at [140, 33] on use "button" at bounding box center [137, 37] width 5 height 9
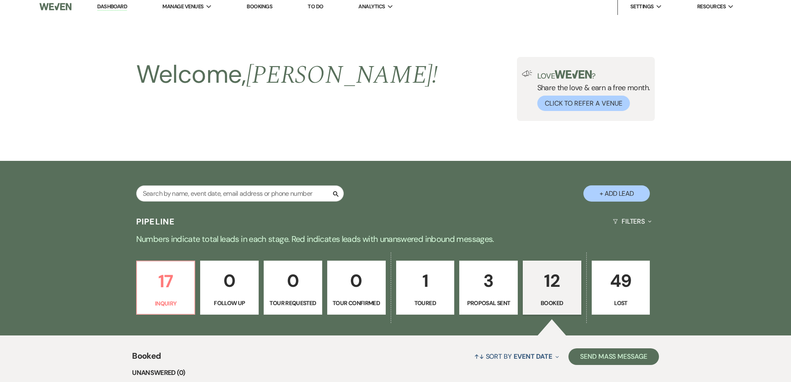
scroll to position [540, 0]
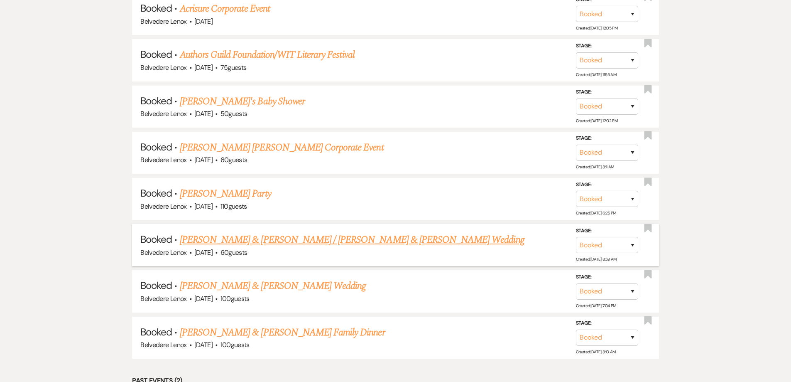
click at [274, 242] on link "[PERSON_NAME] & [PERSON_NAME] / [PERSON_NAME] & [PERSON_NAME] Wedding" at bounding box center [352, 239] width 345 height 15
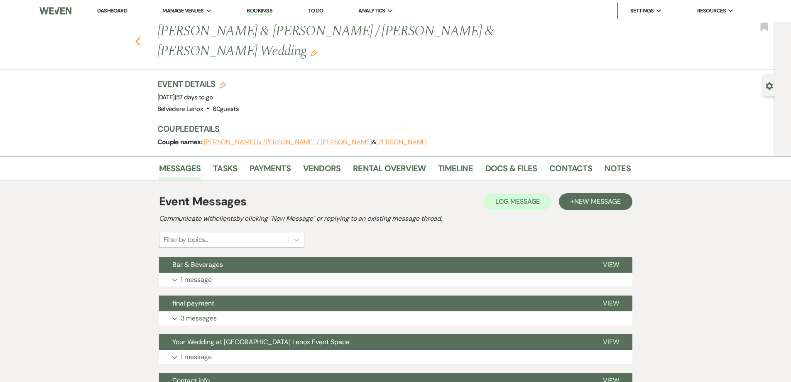
click at [140, 37] on icon "Previous" at bounding box center [138, 42] width 6 height 10
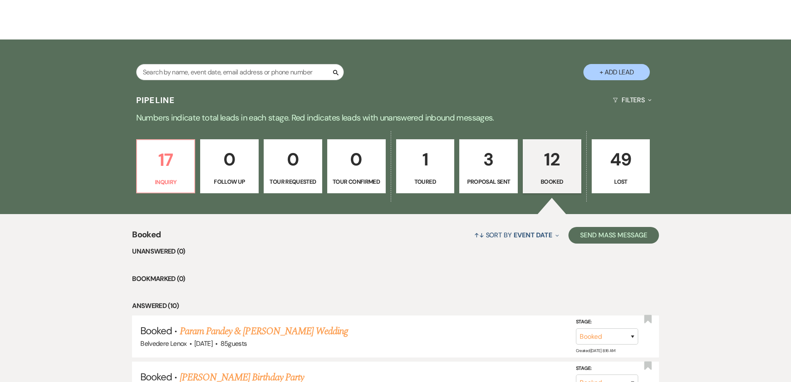
scroll to position [125, 0]
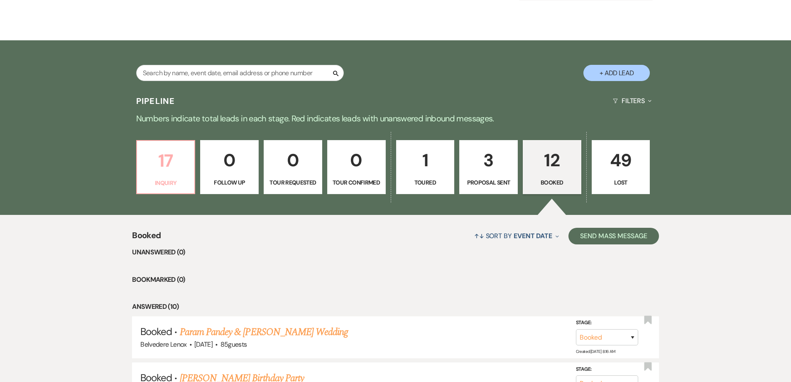
click at [159, 152] on p "17" at bounding box center [166, 161] width 48 height 28
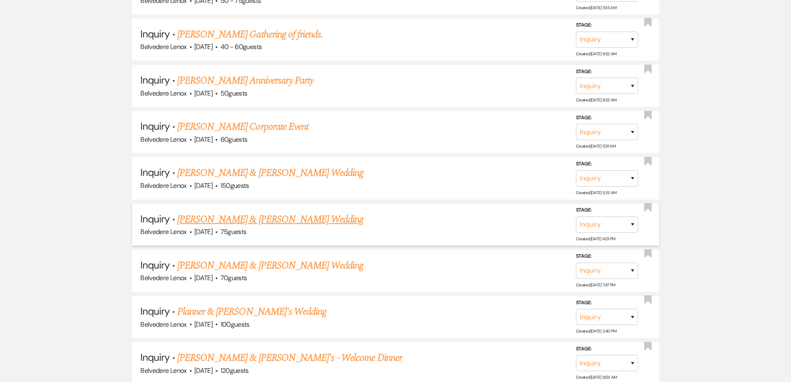
scroll to position [665, 0]
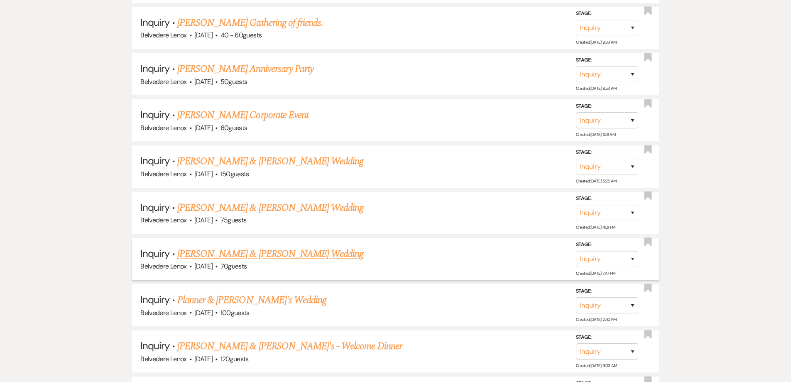
click at [242, 258] on link "[PERSON_NAME] & [PERSON_NAME] Wedding" at bounding box center [270, 253] width 186 height 15
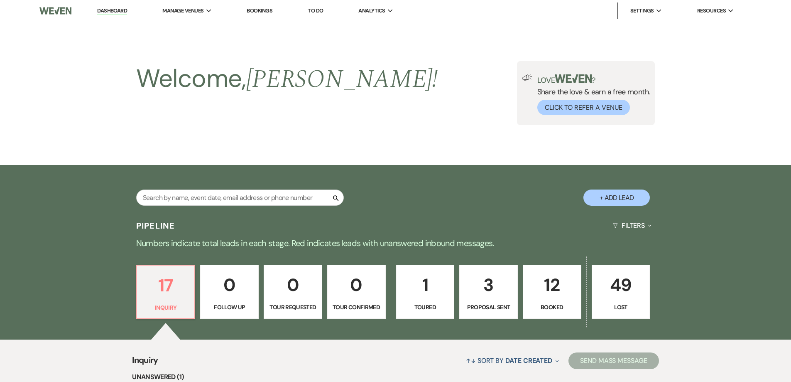
select select "5"
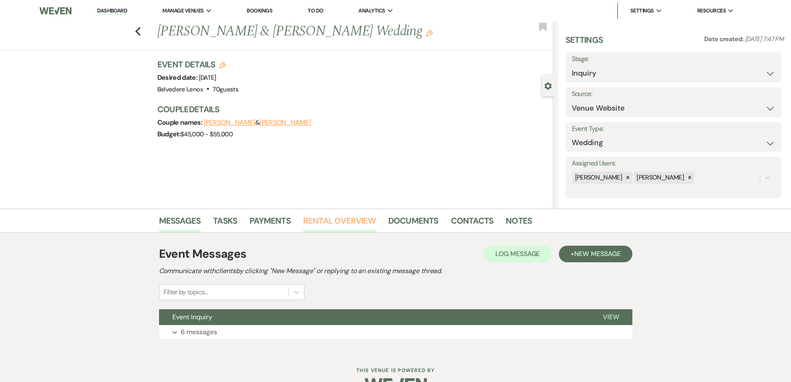
click at [316, 217] on link "Rental Overview" at bounding box center [339, 223] width 73 height 18
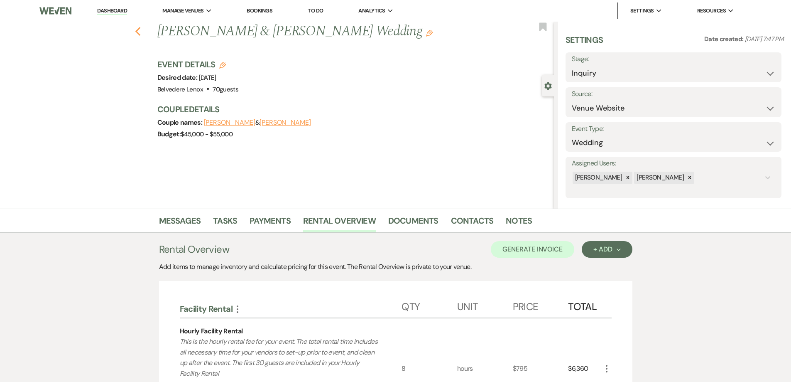
click at [141, 33] on icon "Previous" at bounding box center [138, 32] width 6 height 10
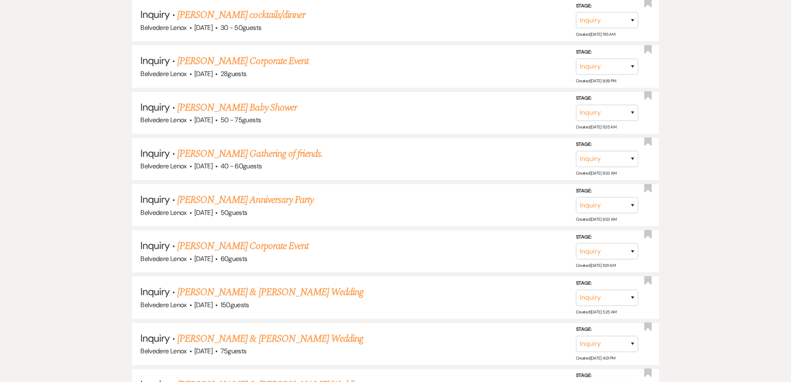
scroll to position [540, 0]
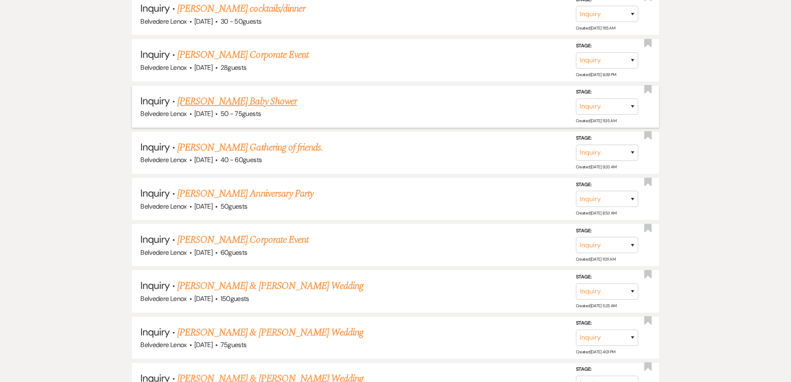
click at [279, 97] on link "[PERSON_NAME] Baby Shower" at bounding box center [237, 101] width 120 height 15
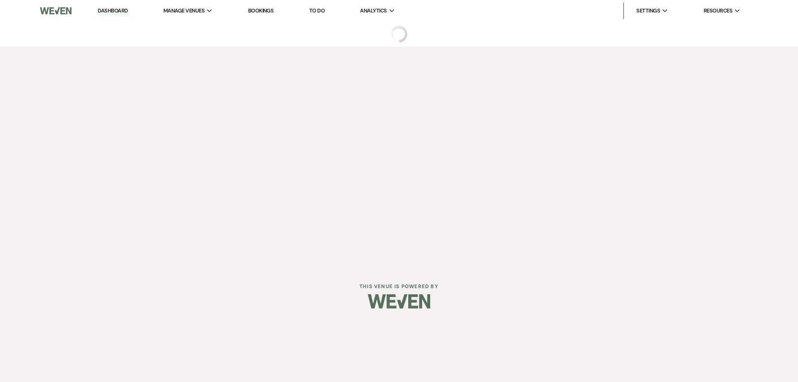
select select "3"
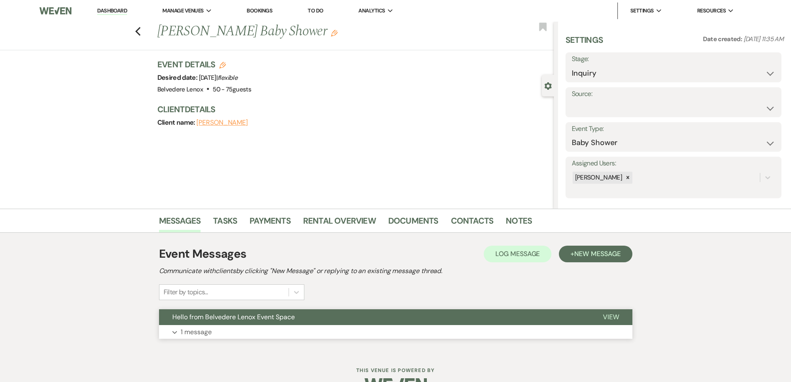
click at [194, 337] on p "1 message" at bounding box center [196, 332] width 31 height 11
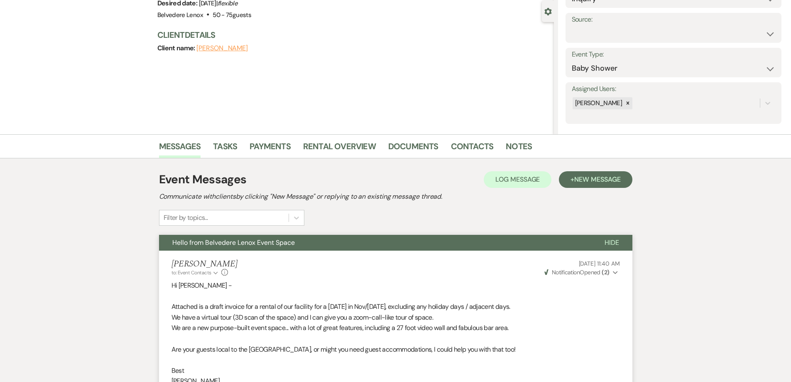
scroll to position [41, 0]
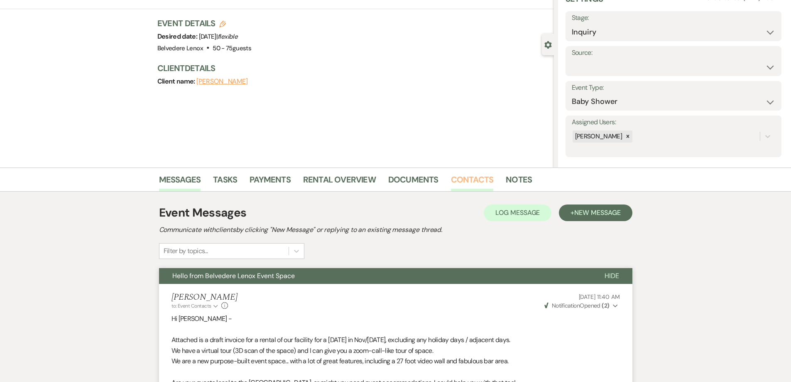
click at [469, 173] on link "Contacts" at bounding box center [472, 182] width 43 height 18
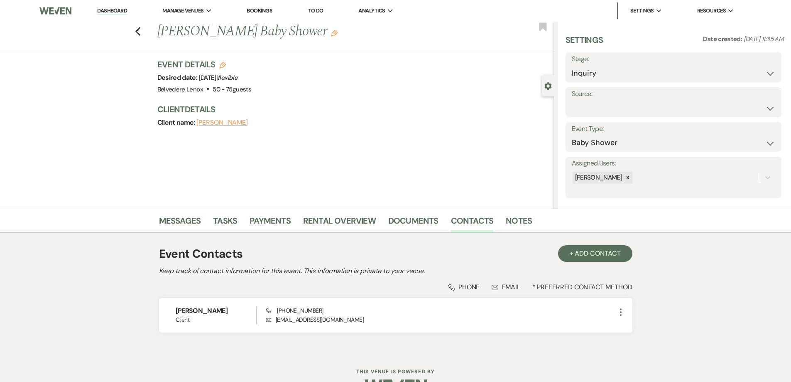
click at [201, 217] on li "Messages" at bounding box center [186, 222] width 54 height 20
click at [141, 26] on button "Previous" at bounding box center [138, 31] width 6 height 12
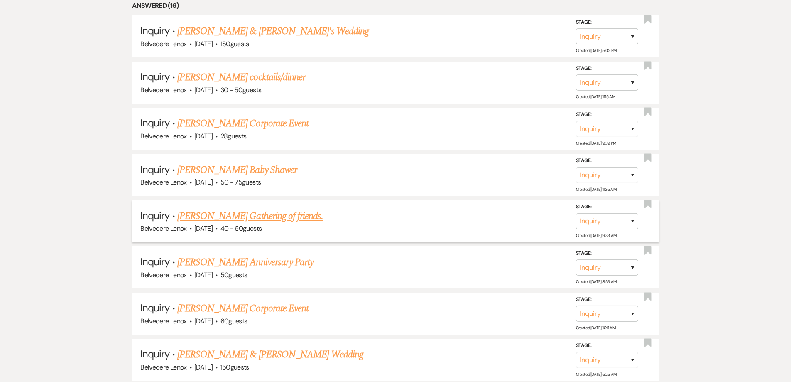
scroll to position [457, 0]
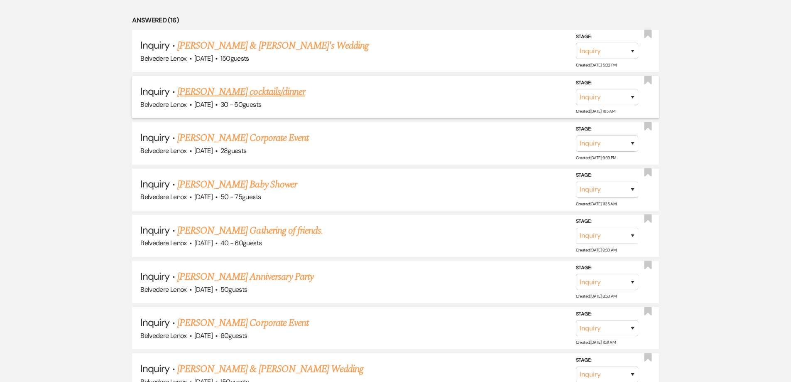
click at [263, 93] on link "[PERSON_NAME] cocktails/dinner" at bounding box center [241, 91] width 128 height 15
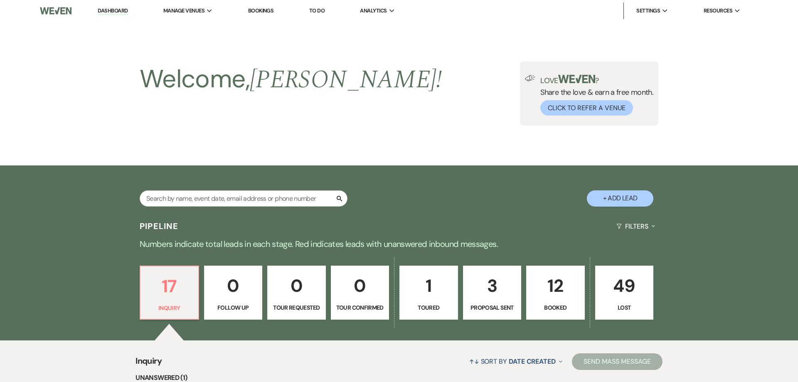
select select "5"
select select "13"
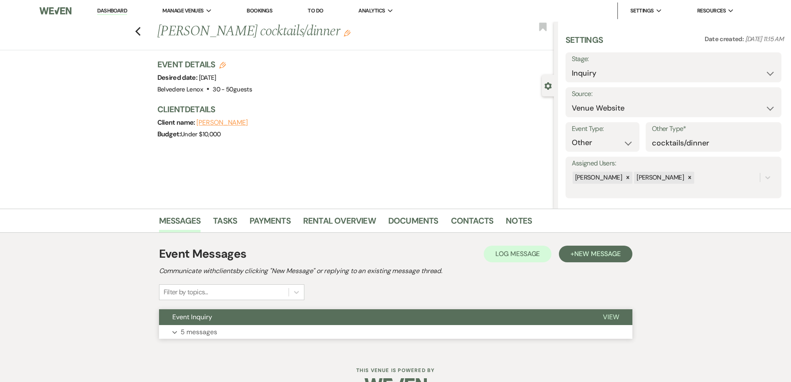
click at [197, 327] on p "5 messages" at bounding box center [199, 332] width 37 height 11
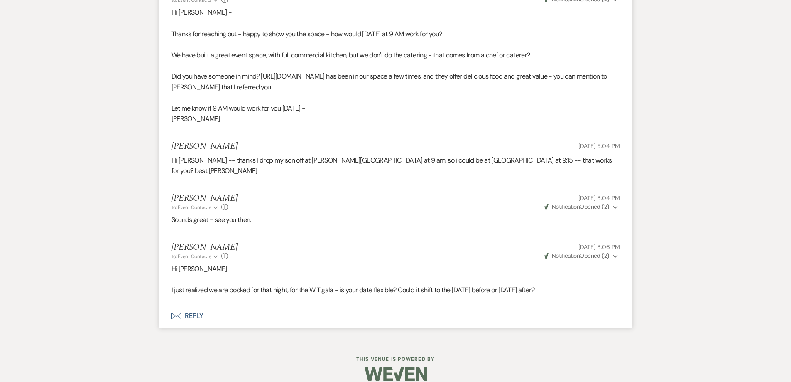
click at [205, 307] on button "Envelope Reply" at bounding box center [396, 315] width 474 height 23
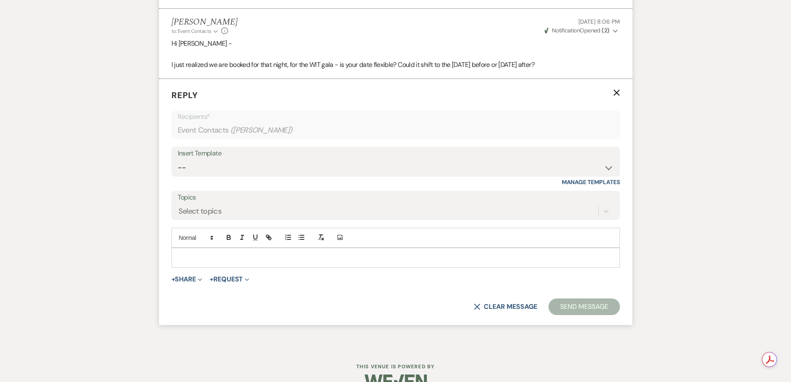
scroll to position [742, 0]
click at [238, 253] on p at bounding box center [395, 257] width 435 height 9
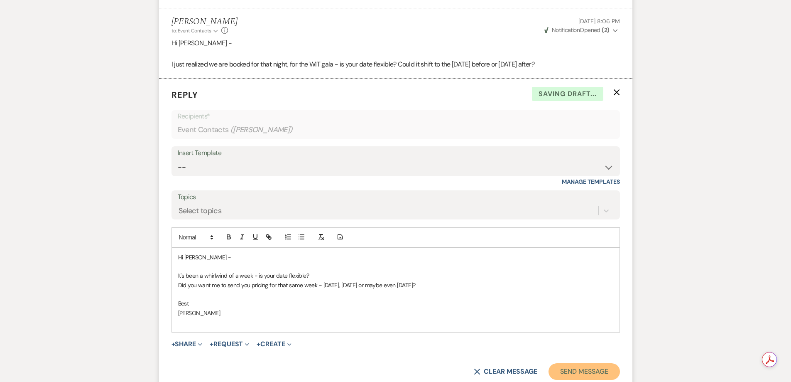
click at [578, 363] on button "Send Message" at bounding box center [584, 371] width 71 height 17
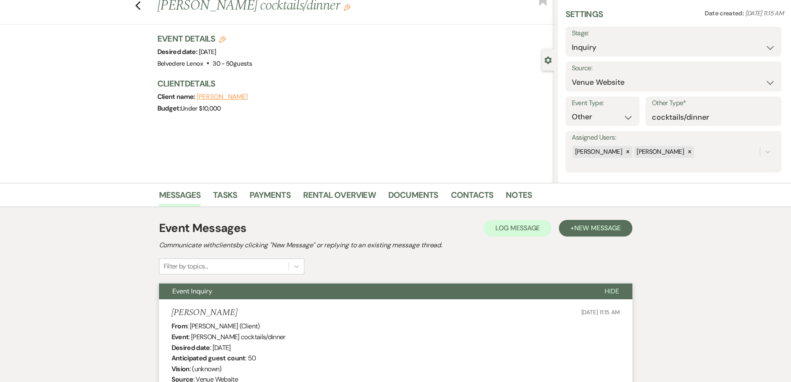
scroll to position [0, 0]
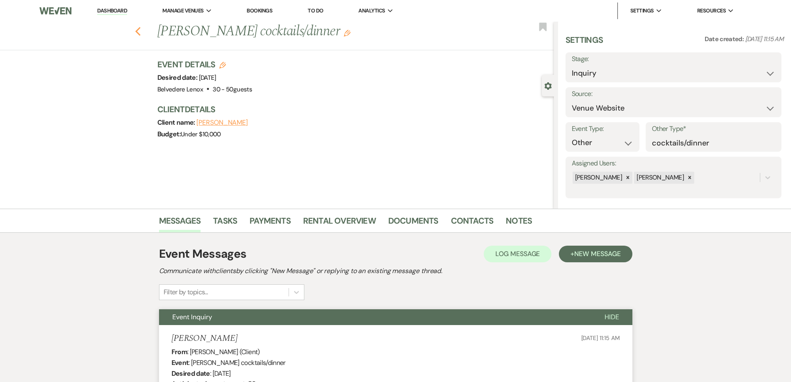
click at [141, 32] on icon "Previous" at bounding box center [138, 32] width 6 height 10
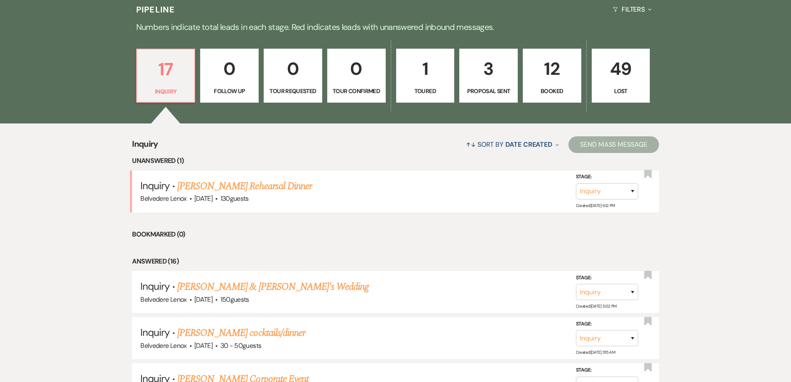
scroll to position [208, 0]
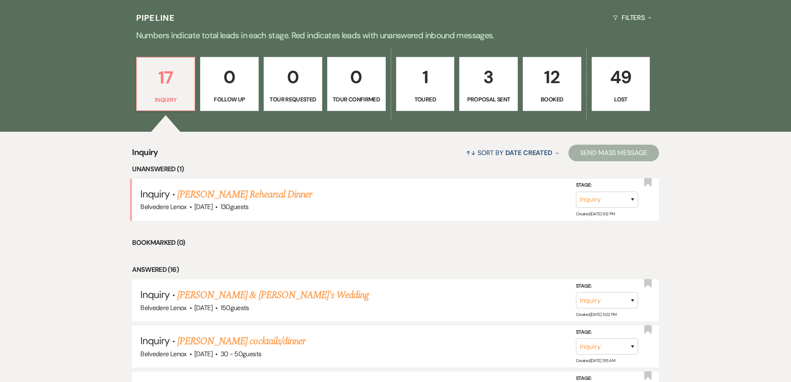
click at [567, 79] on p "12" at bounding box center [552, 77] width 48 height 28
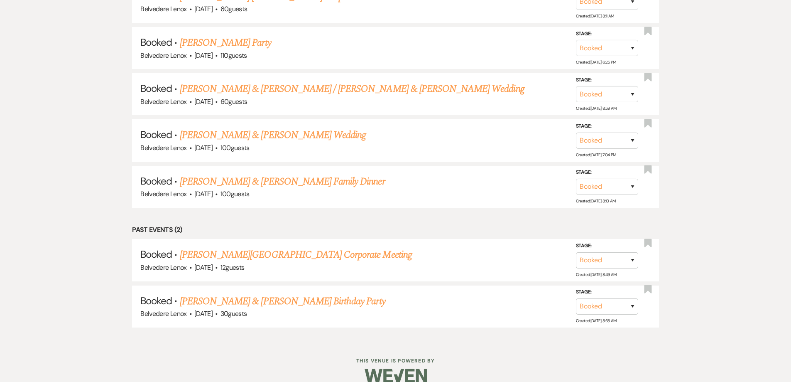
scroll to position [704, 0]
